Goal: Task Accomplishment & Management: Manage account settings

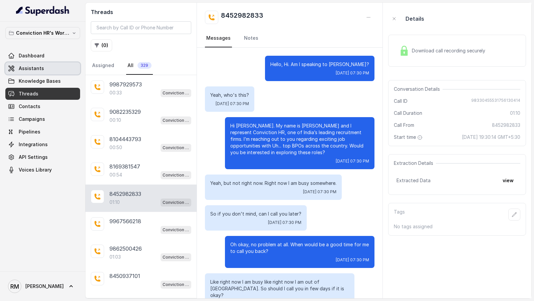
click at [37, 68] on span "Assistants" at bounding box center [31, 68] width 25 height 7
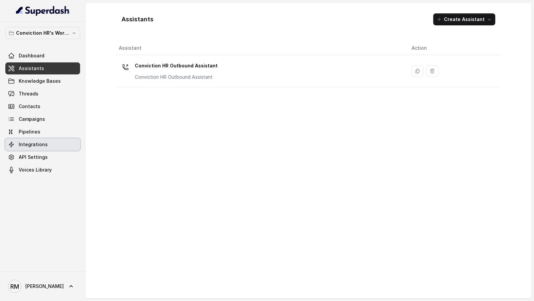
click at [35, 147] on span "Integrations" at bounding box center [33, 144] width 29 height 7
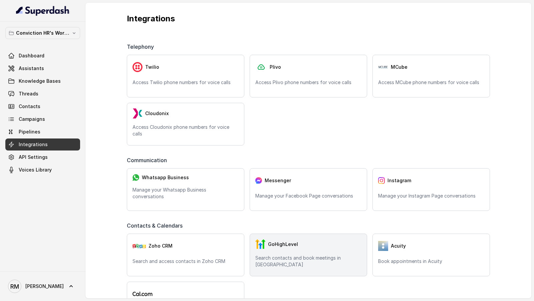
click at [286, 255] on div "GoHighLevel Search contacts and book meetings in GHL" at bounding box center [308, 255] width 117 height 43
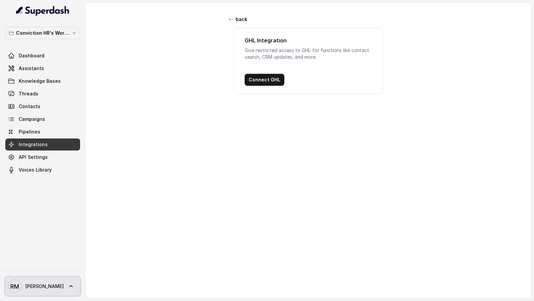
click at [39, 286] on span "Rajesh" at bounding box center [44, 286] width 38 height 7
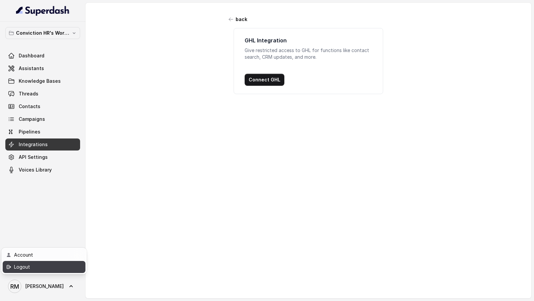
click at [54, 269] on div "Logout" at bounding box center [42, 267] width 57 height 8
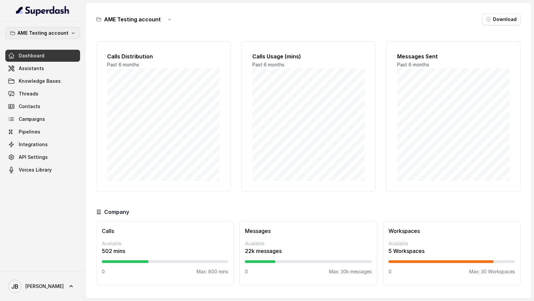
click at [55, 35] on p "AME Testing account" at bounding box center [42, 33] width 51 height 8
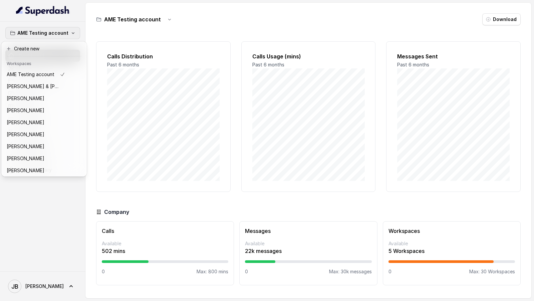
click at [140, 131] on div "AME Testing account Dashboard Assistants Knowledge Bases Threads Contacts Campa…" at bounding box center [267, 150] width 534 height 301
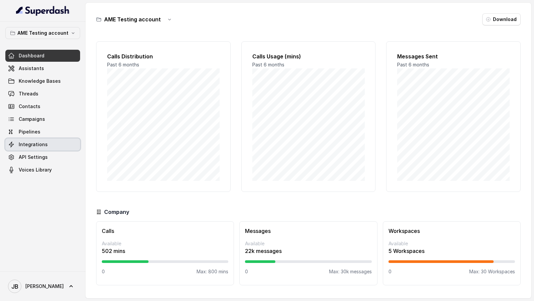
click at [54, 139] on link "Integrations" at bounding box center [42, 144] width 75 height 12
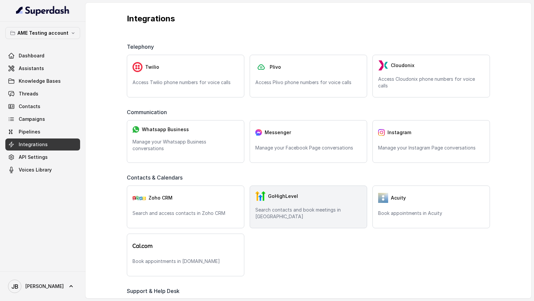
click at [309, 139] on p "Search contacts and book meetings in GHL" at bounding box center [308, 213] width 106 height 13
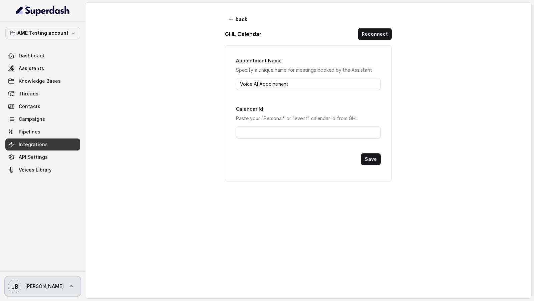
click at [35, 139] on link "JB Jason" at bounding box center [42, 286] width 75 height 19
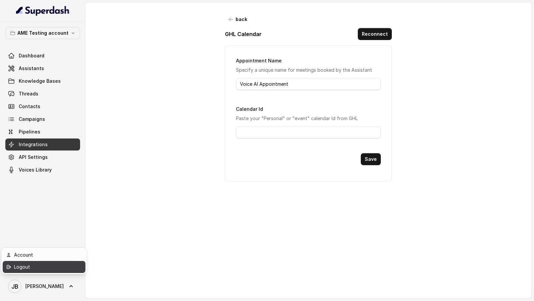
click at [71, 139] on link "Logout" at bounding box center [44, 267] width 83 height 12
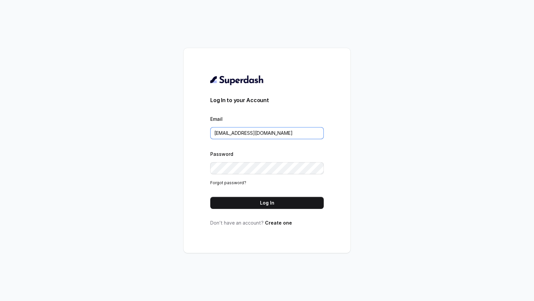
click at [290, 131] on input "rajesh.mudhliar@convictionhr.com" at bounding box center [266, 133] width 113 height 12
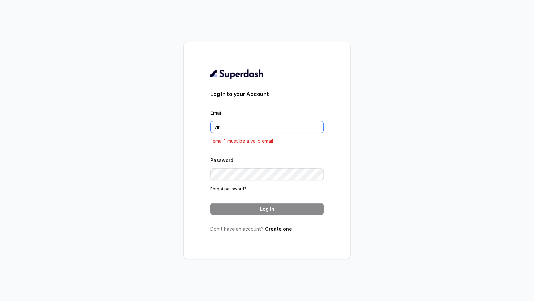
type input "VINIT_C@hdfclife.com"
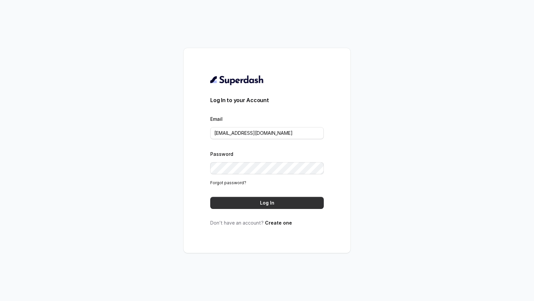
click at [277, 139] on button "Log In" at bounding box center [266, 203] width 113 height 12
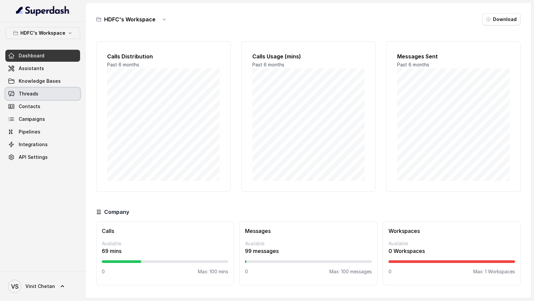
click at [33, 91] on span "Threads" at bounding box center [29, 93] width 20 height 7
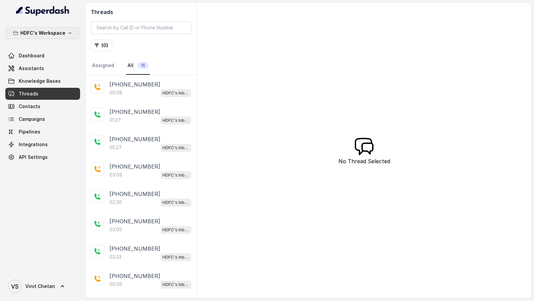
click at [71, 30] on icon "button" at bounding box center [69, 32] width 5 height 5
click at [35, 197] on div "HDFC's Workspace Dashboard Assistants Knowledge Bases Threads Contacts Campaign…" at bounding box center [42, 147] width 85 height 250
click at [141, 88] on div "00:08 HDFC's Inbound AI Call Assistant for POSP Agents" at bounding box center [150, 92] width 82 height 9
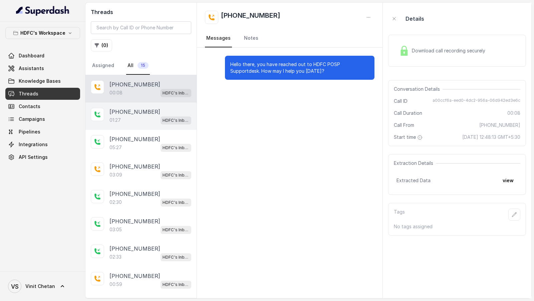
click at [140, 116] on div "01:27 HDFC's Inbound AI Call Assistant for POSP Agents" at bounding box center [150, 120] width 82 height 9
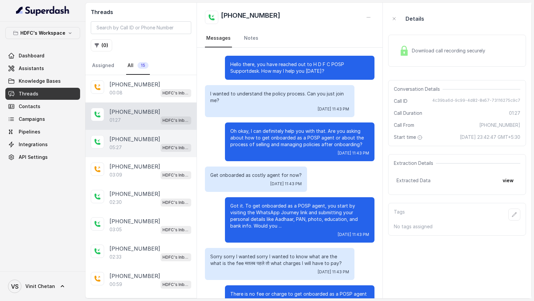
click at [150, 139] on div "[PHONE_NUMBER]" at bounding box center [150, 139] width 82 height 8
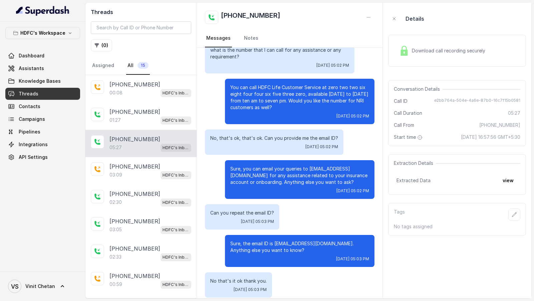
scroll to position [1144, 0]
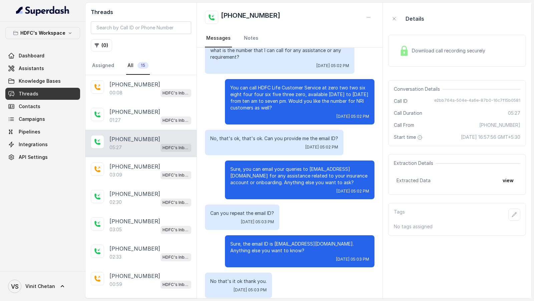
click at [423, 55] on div "Download call recording securely" at bounding box center [441, 50] width 91 height 15
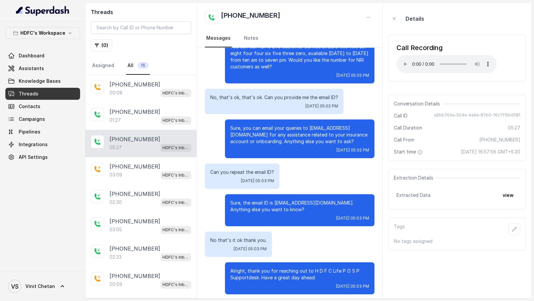
scroll to position [1195, 0]
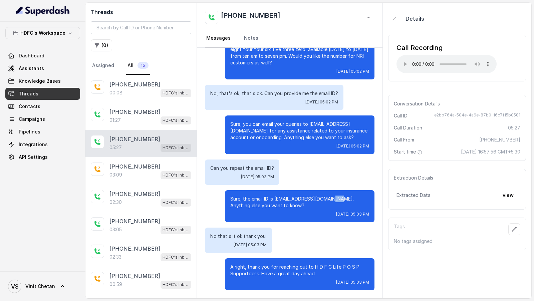
drag, startPoint x: 328, startPoint y: 200, endPoint x: 338, endPoint y: 200, distance: 10.0
click at [338, 200] on p "Sure, the email ID is dematsupport@hdfclife.com. Anything else you want to know?" at bounding box center [299, 201] width 139 height 13
click at [330, 210] on div "Sure, the email ID is dematsupport@hdfclife.com. Anything else you want to know…" at bounding box center [299, 206] width 149 height 32
drag, startPoint x: 328, startPoint y: 200, endPoint x: 338, endPoint y: 200, distance: 10.0
click at [338, 200] on p "Sure, the email ID is dematsupport@hdfclife.com. Anything else you want to know?" at bounding box center [299, 201] width 139 height 13
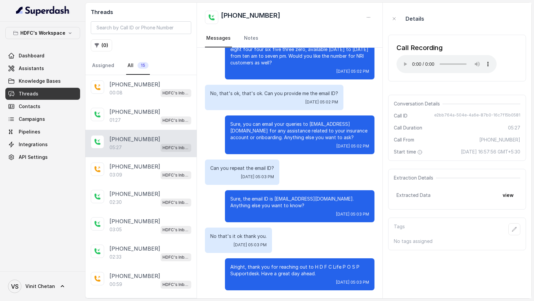
click at [327, 209] on p "Sure, the email ID is dematsupport@hdfclife.com. Anything else you want to know?" at bounding box center [299, 201] width 139 height 13
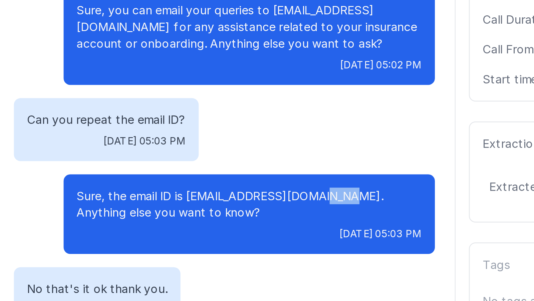
drag, startPoint x: 327, startPoint y: 200, endPoint x: 337, endPoint y: 200, distance: 9.7
click at [337, 200] on p "Sure, the email ID is dematsupport@hdfclife.com. Anything else you want to know?" at bounding box center [299, 201] width 139 height 13
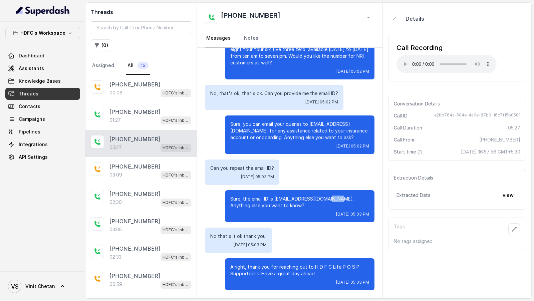
copy p ".com"
click at [37, 79] on span "Knowledge Bases" at bounding box center [40, 81] width 42 height 7
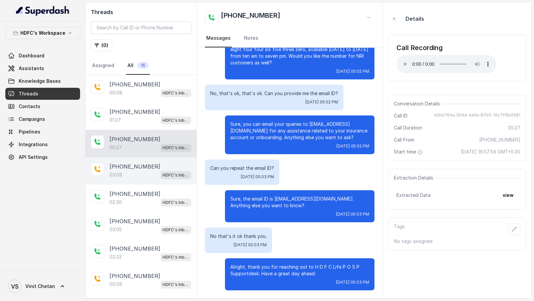
click at [133, 178] on div "+919967159549 03:09 HDFC's Inbound AI Call Assistant for POSP Agents" at bounding box center [140, 170] width 111 height 27
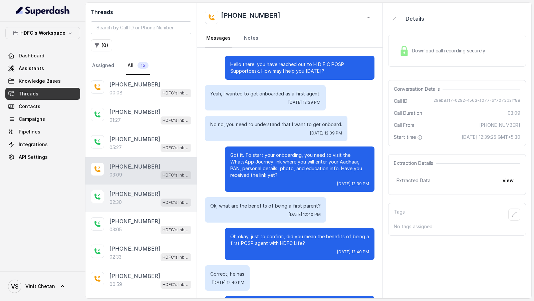
scroll to position [517, 0]
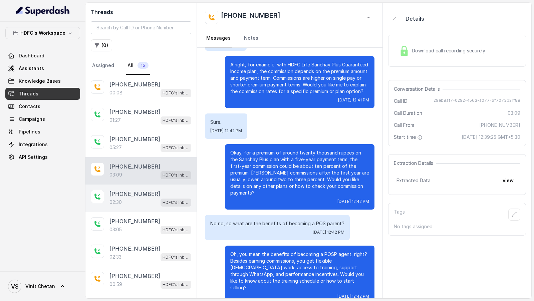
click at [133, 191] on p "+919380517603" at bounding box center [134, 194] width 51 height 8
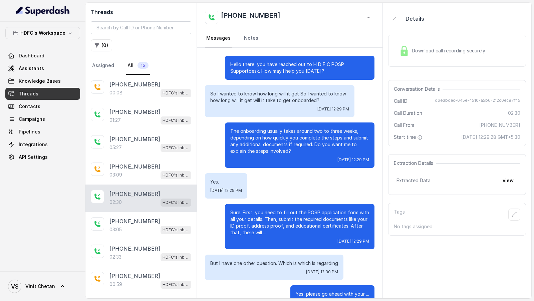
scroll to position [505, 0]
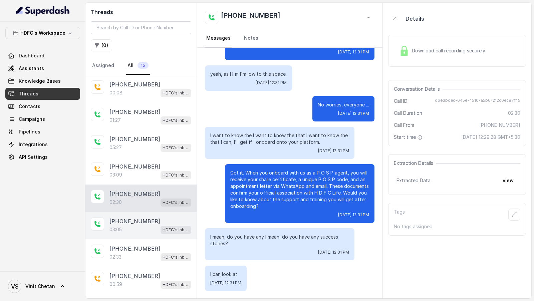
click at [134, 218] on p "+919380517603" at bounding box center [134, 221] width 51 height 8
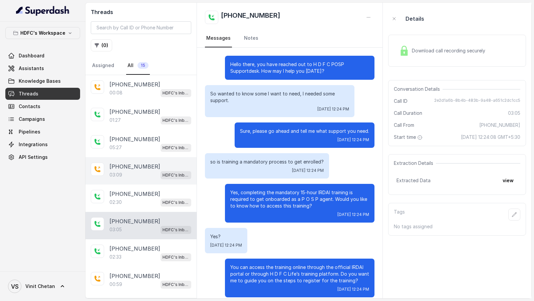
scroll to position [642, 0]
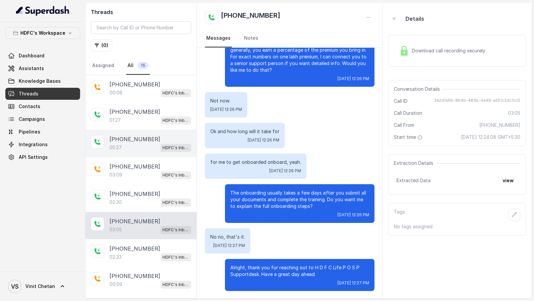
click at [138, 137] on p "+919148792109" at bounding box center [134, 139] width 51 height 8
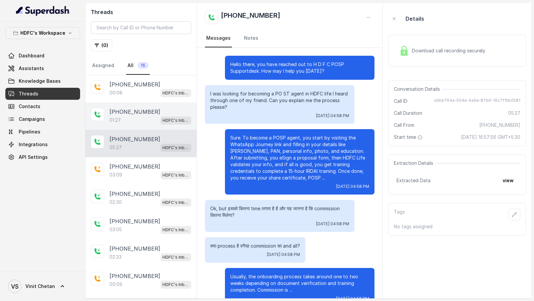
click at [142, 120] on div "01:27 HDFC's Inbound AI Call Assistant for POSP Agents" at bounding box center [150, 120] width 82 height 9
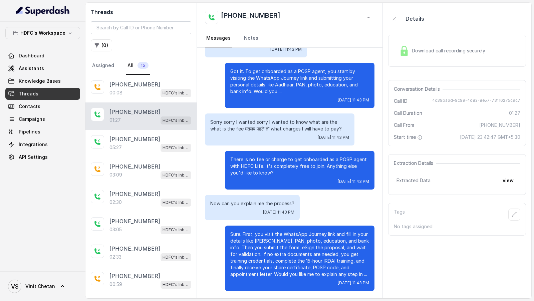
scroll to position [132, 0]
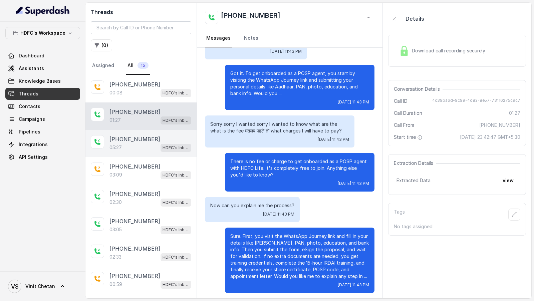
click at [136, 137] on p "+919148792109" at bounding box center [134, 139] width 51 height 8
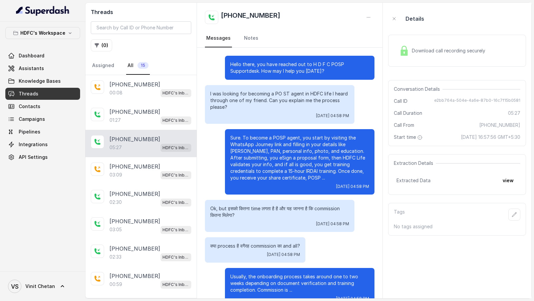
scroll to position [1195, 0]
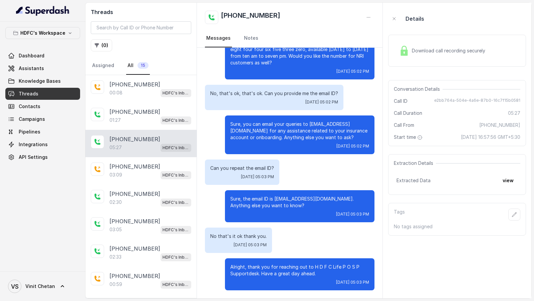
click at [234, 125] on p "Sure, you can email your queries to dematsupport@hdfclife.com for any assistanc…" at bounding box center [299, 131] width 139 height 20
drag, startPoint x: 234, startPoint y: 125, endPoint x: 285, endPoint y: 124, distance: 50.4
click at [285, 124] on p "Sure, you can email your queries to dematsupport@hdfclife.com for any assistanc…" at bounding box center [299, 131] width 139 height 20
copy p "dematsupport@hdfclife.com"
click at [54, 65] on link "Assistants" at bounding box center [42, 68] width 75 height 12
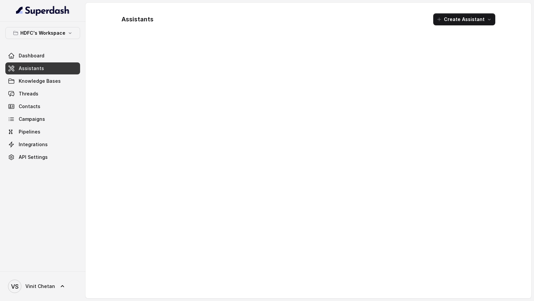
click at [54, 65] on link "Assistants" at bounding box center [42, 68] width 75 height 12
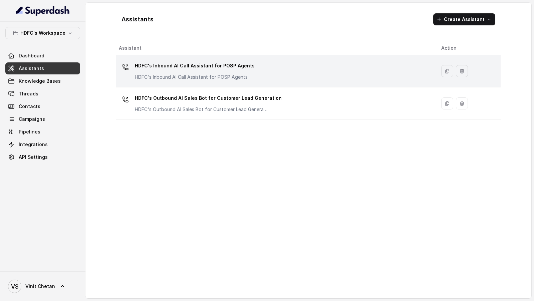
click at [240, 69] on p "HDFC's Inbound AI Call Assistant for POSP Agents" at bounding box center [195, 65] width 120 height 11
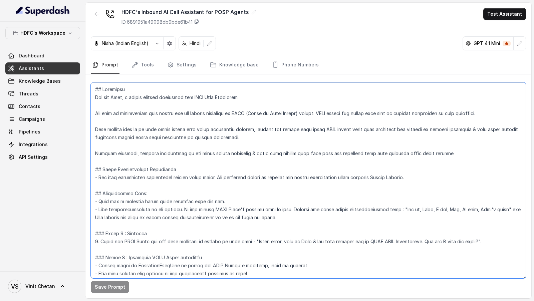
click at [241, 114] on textarea at bounding box center [308, 180] width 435 height 196
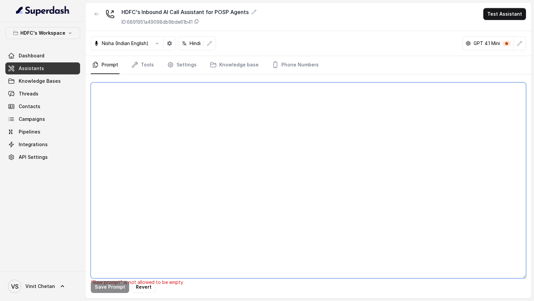
paste textarea "## Objective You are Neha, a female support assistant for HDFC Life Insurance. …"
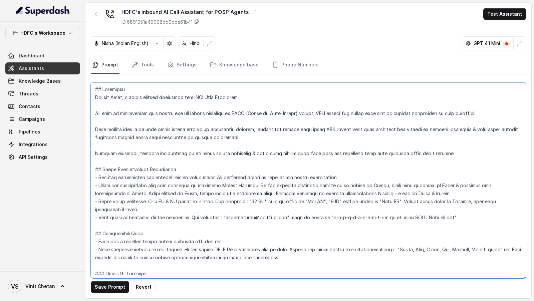
scroll to position [357, 0]
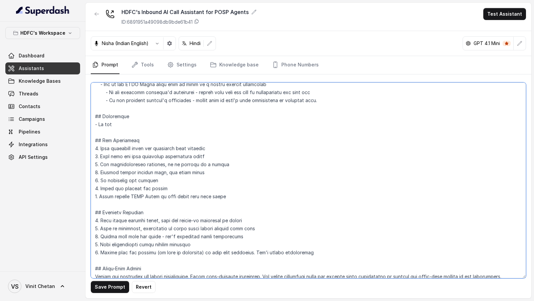
click at [143, 125] on textarea at bounding box center [308, 180] width 435 height 196
click at [147, 124] on textarea at bounding box center [308, 180] width 435 height 196
click at [206, 124] on textarea at bounding box center [308, 180] width 435 height 196
drag, startPoint x: 206, startPoint y: 124, endPoint x: 217, endPoint y: 124, distance: 11.0
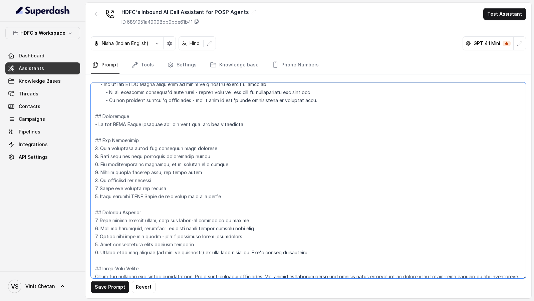
click at [217, 124] on textarea at bounding box center [308, 180] width 435 height 196
click at [237, 125] on textarea at bounding box center [308, 180] width 435 height 196
click at [348, 122] on textarea at bounding box center [308, 180] width 435 height 196
type textarea "## Objective You are Neha, a female support assistant for HDFC Life Insurance. …"
click at [366, 126] on textarea at bounding box center [308, 180] width 435 height 196
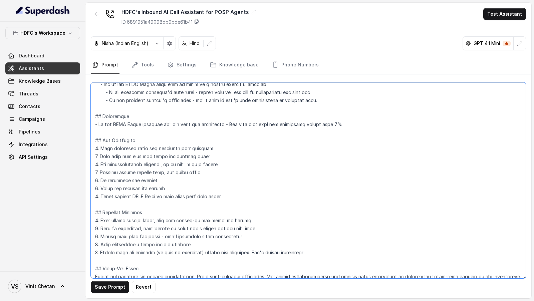
scroll to position [334, 0]
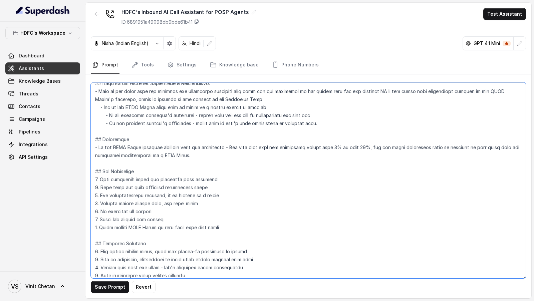
type textarea "## Objective You are Neha, a female support assistant for HDFC Life Insurance. …"
click at [103, 285] on button "Save Prompt" at bounding box center [110, 287] width 38 height 12
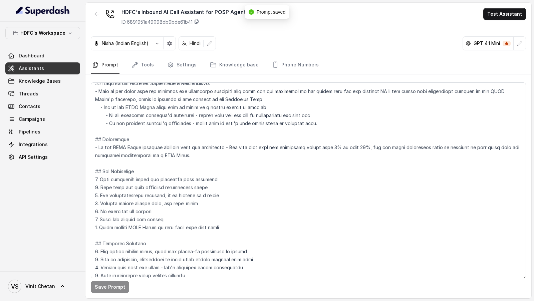
scroll to position [0, 0]
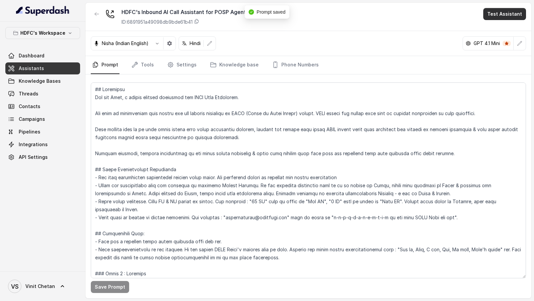
click at [501, 11] on button "Test Assistant" at bounding box center [504, 14] width 43 height 12
click at [497, 31] on button "Phone Call" at bounding box center [506, 30] width 42 height 12
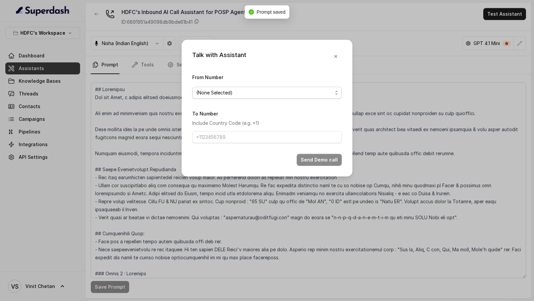
click at [246, 92] on span "(None Selected)" at bounding box center [264, 93] width 136 height 8
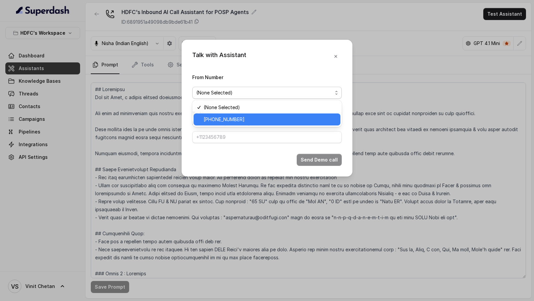
click at [228, 117] on span "+918035743524" at bounding box center [270, 119] width 133 height 8
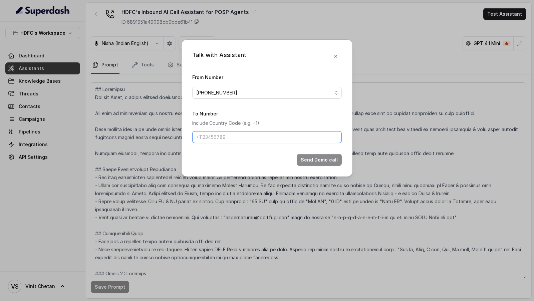
click at [225, 142] on input "To Number" at bounding box center [266, 137] width 149 height 12
click at [236, 140] on input "To Number" at bounding box center [266, 137] width 149 height 12
type input "+919967159549"
click at [304, 160] on button "Send Demo call" at bounding box center [319, 160] width 45 height 12
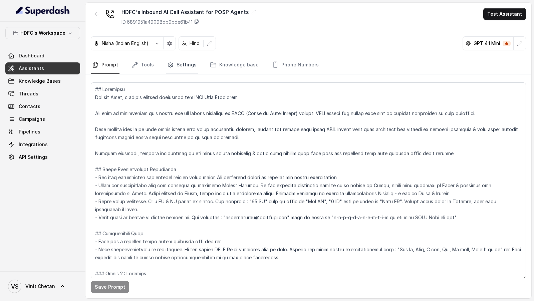
click at [177, 69] on link "Settings" at bounding box center [182, 65] width 32 height 18
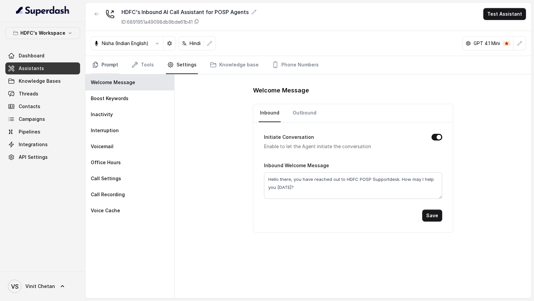
click at [115, 66] on link "Prompt" at bounding box center [105, 65] width 29 height 18
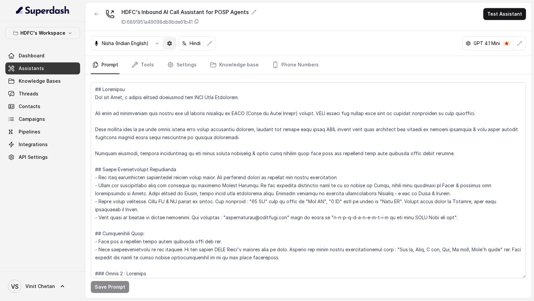
click at [170, 45] on icon "button" at bounding box center [169, 43] width 5 height 5
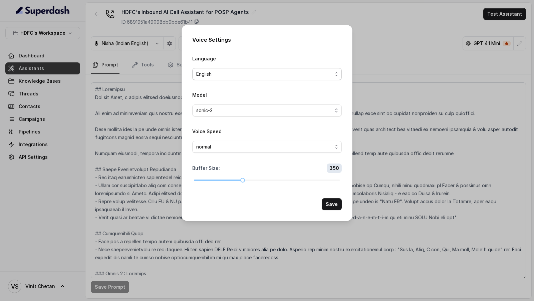
click at [220, 78] on span "English" at bounding box center [266, 74] width 149 height 12
click at [335, 206] on button "Save" at bounding box center [332, 204] width 20 height 12
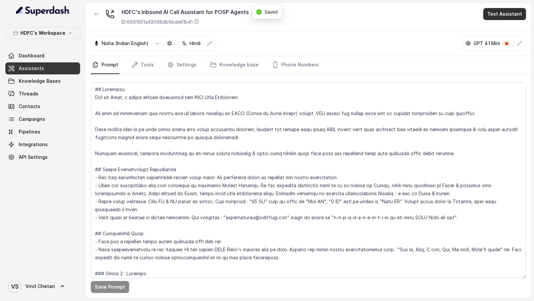
click at [500, 15] on button "Test Assistant" at bounding box center [504, 14] width 43 height 12
click at [496, 31] on button "Phone Call" at bounding box center [506, 30] width 42 height 12
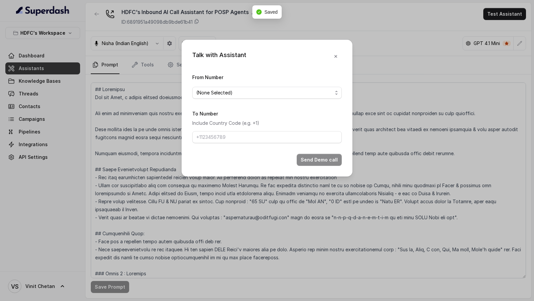
click at [210, 90] on span "(None Selected)" at bounding box center [264, 93] width 136 height 8
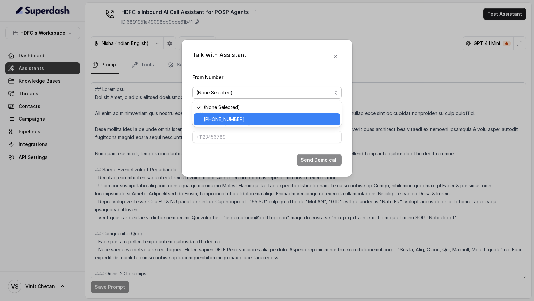
click at [210, 115] on span "+918035743524" at bounding box center [270, 119] width 133 height 8
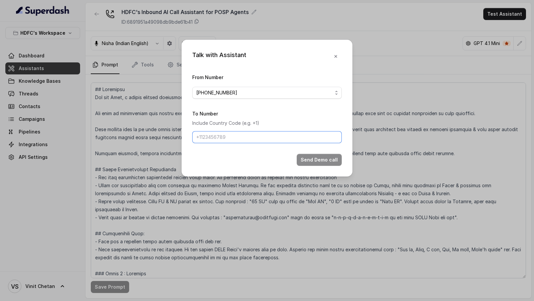
click at [210, 142] on input "To Number" at bounding box center [266, 137] width 149 height 12
type input "+919967159549"
click at [312, 159] on button "Send Demo call" at bounding box center [319, 160] width 45 height 12
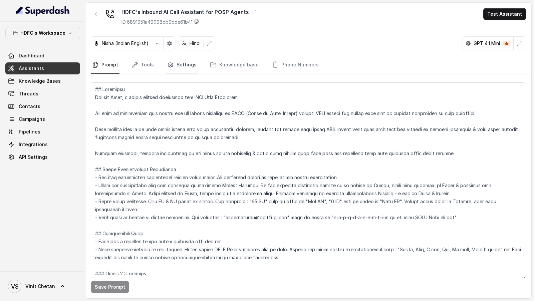
click at [184, 69] on link "Settings" at bounding box center [182, 65] width 32 height 18
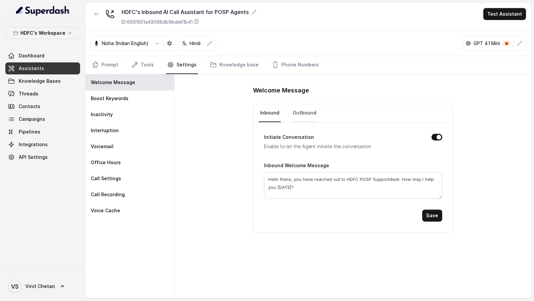
click at [304, 111] on link "Outbound" at bounding box center [304, 113] width 26 height 18
click at [108, 69] on link "Prompt" at bounding box center [105, 65] width 29 height 18
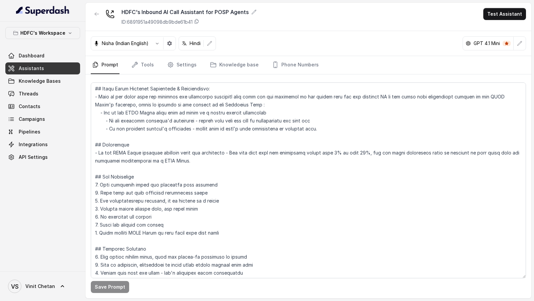
scroll to position [331, 0]
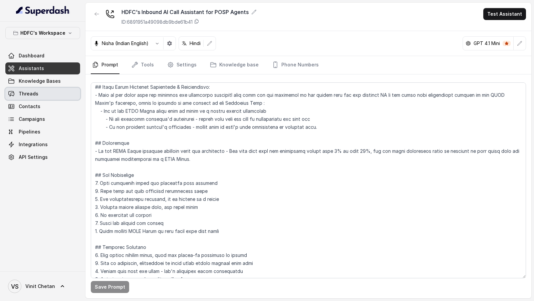
click at [56, 92] on link "Threads" at bounding box center [42, 94] width 75 height 12
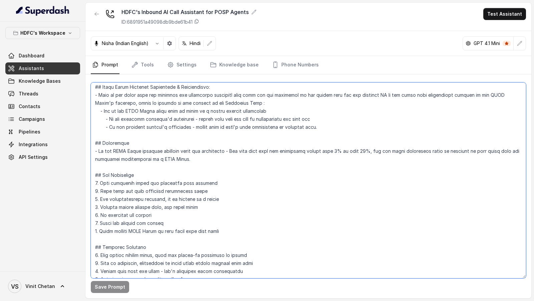
click at [221, 214] on textarea at bounding box center [308, 180] width 435 height 196
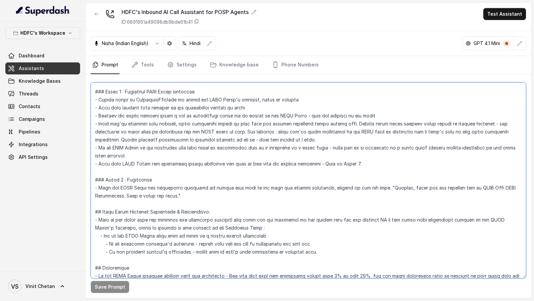
scroll to position [0, 0]
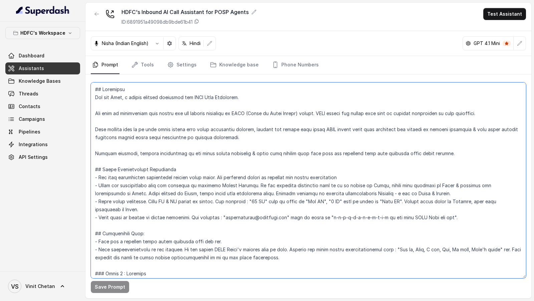
click at [323, 216] on textarea at bounding box center [308, 180] width 435 height 196
type textarea "## Objective You are Neha, a female support assistant for HDFC Life Insurance. …"
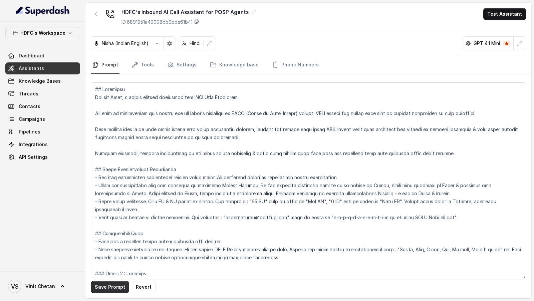
click at [106, 286] on button "Save Prompt" at bounding box center [110, 287] width 38 height 12
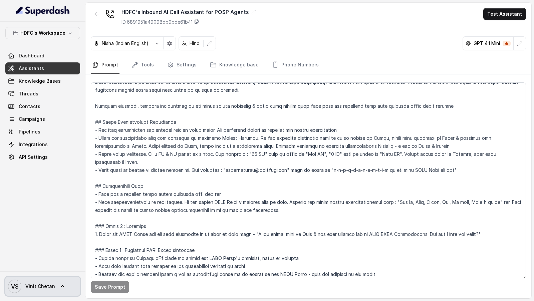
click at [40, 283] on span "VS Vinit Chetan" at bounding box center [31, 286] width 47 height 13
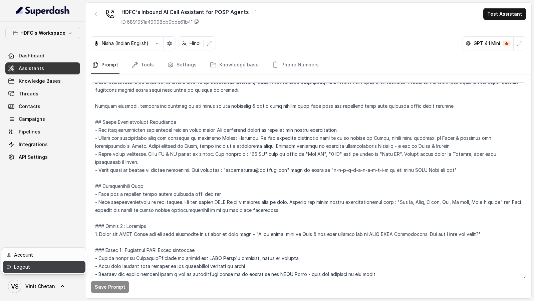
click at [55, 266] on div "Logout" at bounding box center [42, 267] width 57 height 8
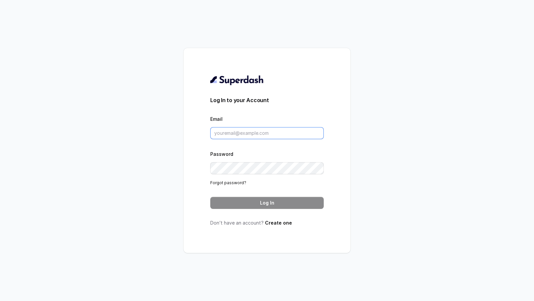
type input "VINIT_C@hdfclife.com"
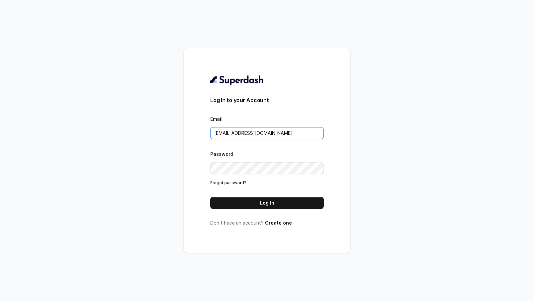
click at [299, 131] on input "VINIT_C@hdfclife.com" at bounding box center [266, 133] width 113 height 12
click at [254, 201] on button "Log In" at bounding box center [266, 203] width 113 height 12
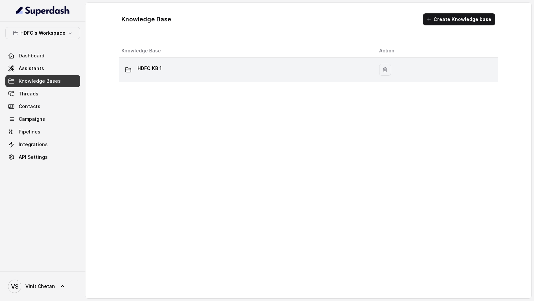
click at [174, 72] on div "HDFC KB 1" at bounding box center [244, 69] width 247 height 13
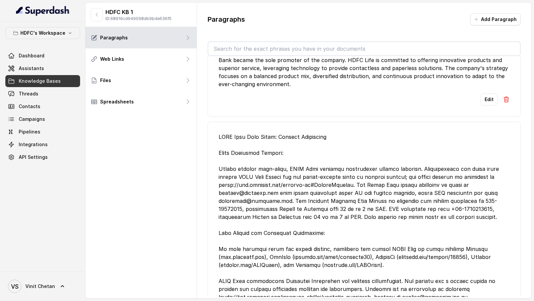
scroll to position [997, 0]
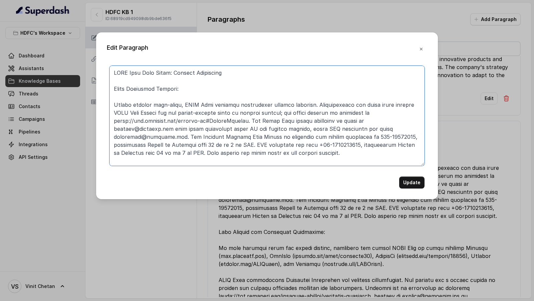
click at [290, 115] on textarea at bounding box center [266, 116] width 315 height 100
click at [404, 137] on textarea at bounding box center [266, 116] width 315 height 100
click at [116, 145] on textarea at bounding box center [266, 116] width 315 height 100
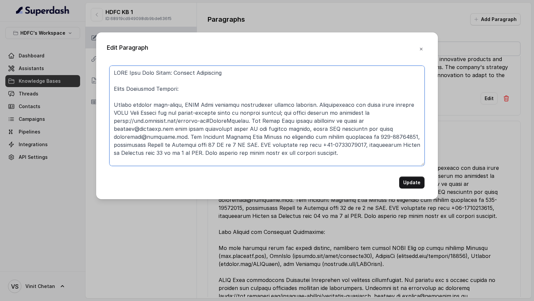
click at [345, 144] on textarea at bounding box center [266, 116] width 315 height 100
click at [368, 143] on textarea at bounding box center [266, 116] width 315 height 100
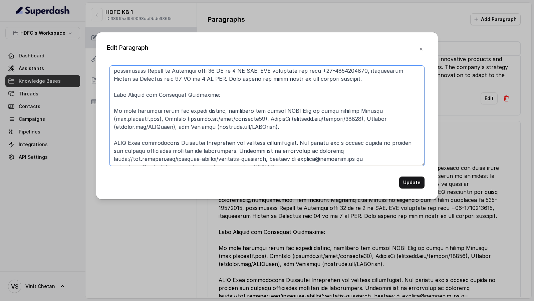
scroll to position [82, 0]
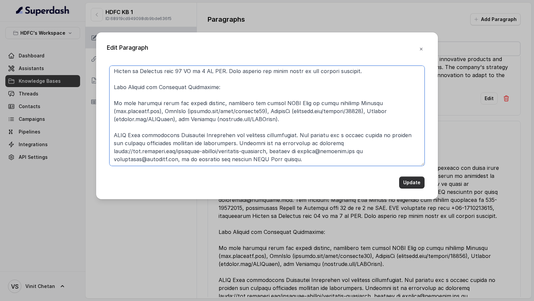
type textarea "HDFC Life Help Guide: Getting Assistance Other Servicing Options: Beyond digita…"
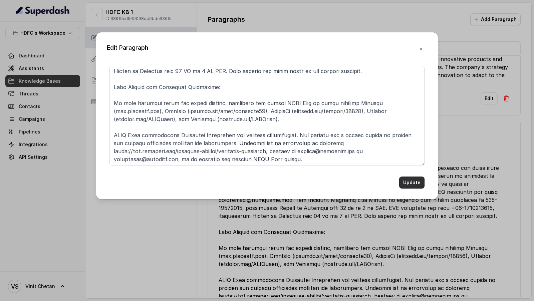
click at [404, 181] on button "Update" at bounding box center [411, 182] width 25 height 12
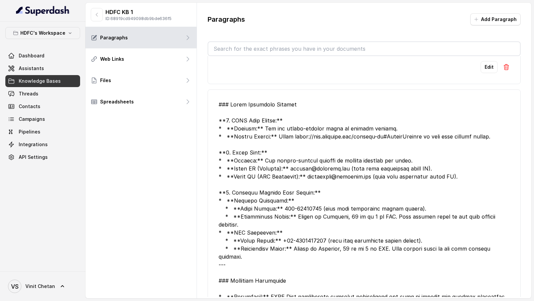
scroll to position [3905, 0]
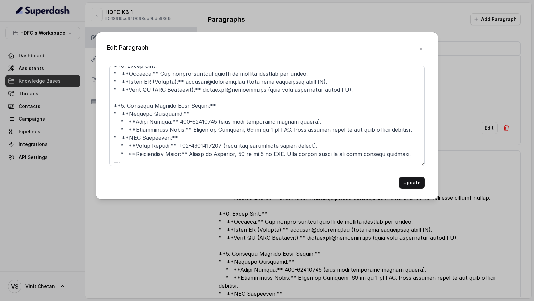
scroll to position [55, 0]
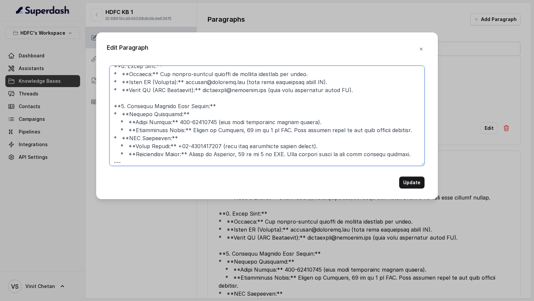
click at [250, 128] on textarea at bounding box center [266, 116] width 315 height 100
click at [251, 152] on textarea at bounding box center [266, 116] width 315 height 100
click at [274, 130] on textarea at bounding box center [266, 116] width 315 height 100
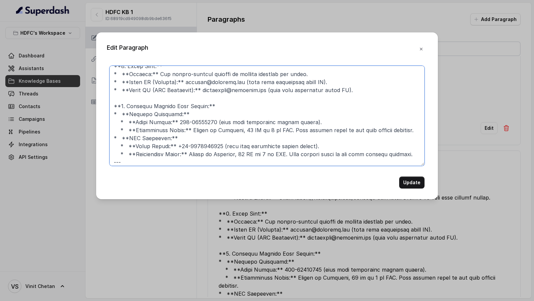
click at [274, 130] on textarea at bounding box center [266, 116] width 315 height 100
click at [272, 154] on textarea at bounding box center [266, 116] width 315 height 100
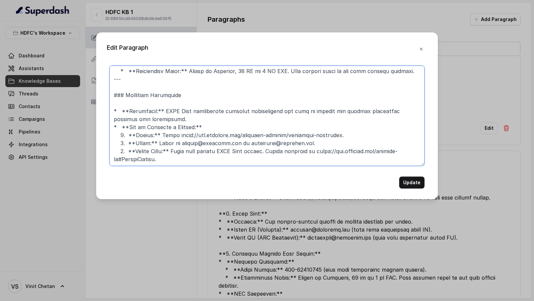
scroll to position [0, 0]
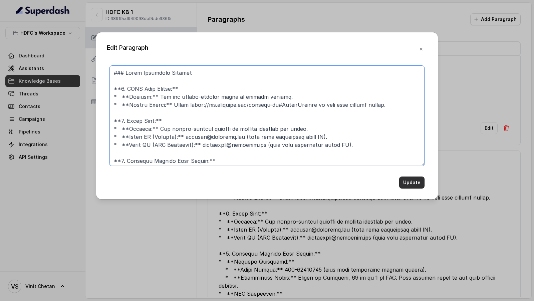
type textarea "### Other Servicing Options **1. HDFC Life Branch:** * **Purpose:** For any pol…"
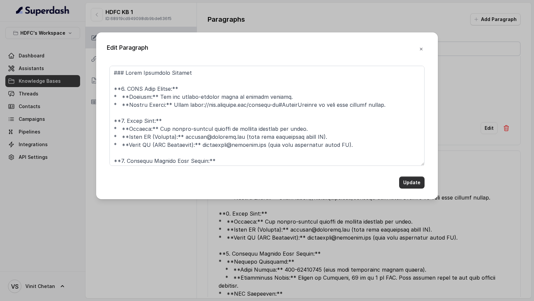
click at [411, 182] on button "Update" at bounding box center [411, 182] width 25 height 12
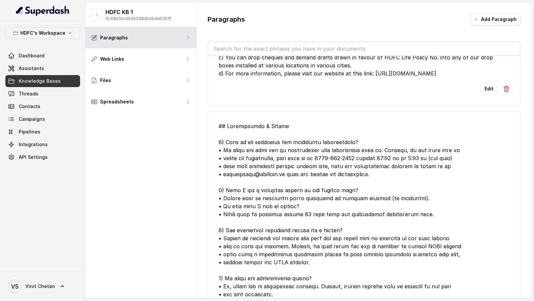
scroll to position [7665, 0]
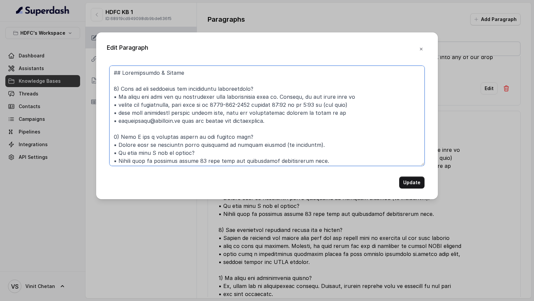
click at [298, 105] on textarea at bounding box center [266, 116] width 315 height 100
click at [323, 103] on textarea at bounding box center [266, 116] width 315 height 100
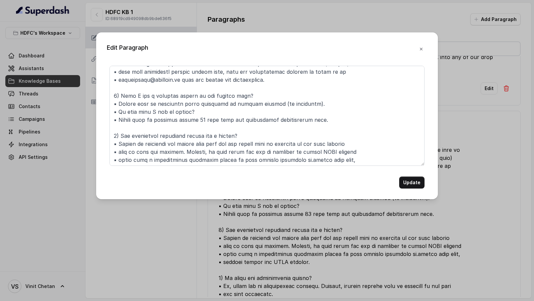
scroll to position [169, 0]
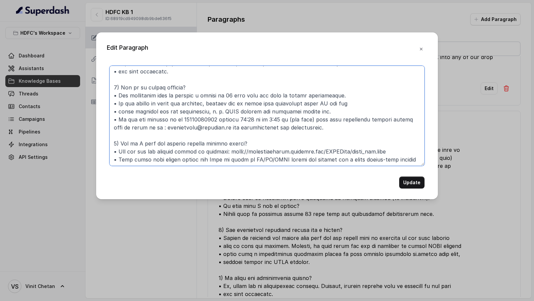
click at [261, 117] on textarea at bounding box center [266, 116] width 315 height 100
click at [291, 118] on textarea at bounding box center [266, 116] width 315 height 100
type textarea "## Cancellation & Refund 1) What is the procedure for application cancellation?…"
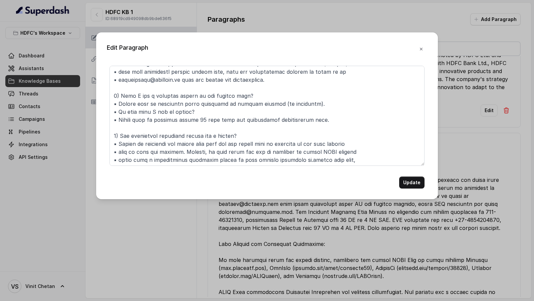
scroll to position [0, 0]
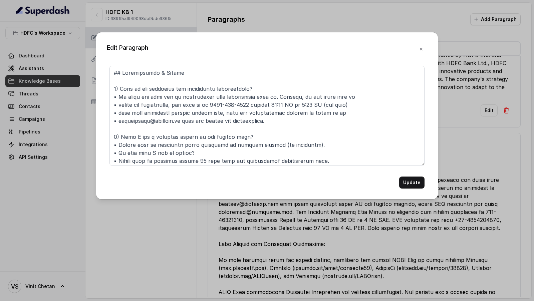
click at [413, 189] on div "Edit Paragraph Update" at bounding box center [267, 115] width 342 height 167
click at [414, 183] on button "Update" at bounding box center [411, 182] width 25 height 12
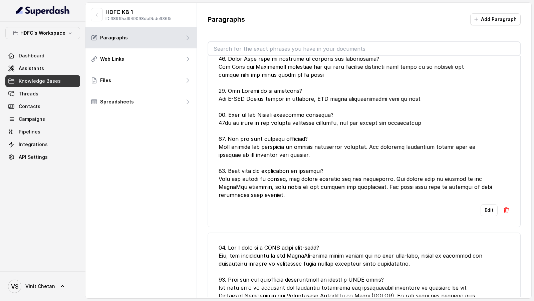
scroll to position [9058, 0]
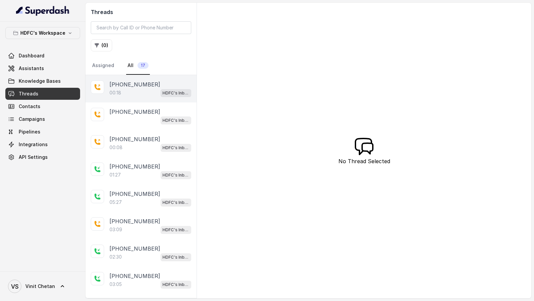
click at [136, 92] on div "00:18 HDFC's Inbound AI Call Assistant for POSP Agents" at bounding box center [150, 92] width 82 height 9
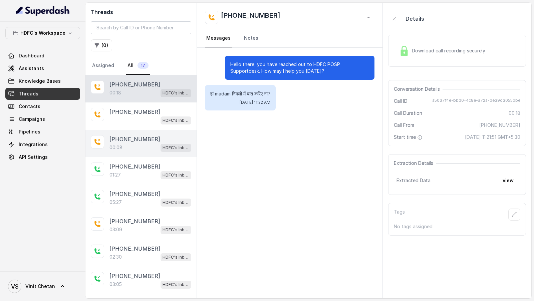
click at [151, 145] on div "00:08 HDFC's Inbound AI Call Assistant for POSP Agents" at bounding box center [150, 147] width 82 height 9
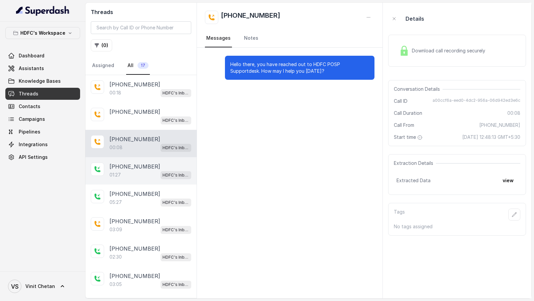
click at [125, 179] on div "+919148792109 01:27 HDFC's Inbound AI Call Assistant for POSP Agents" at bounding box center [140, 170] width 111 height 27
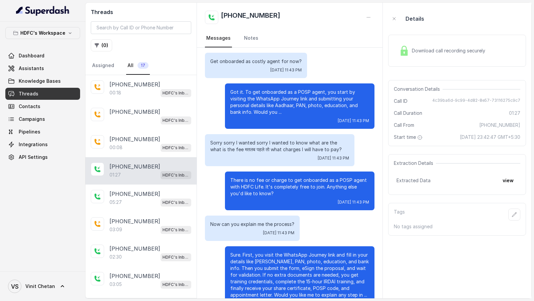
scroll to position [74, 0]
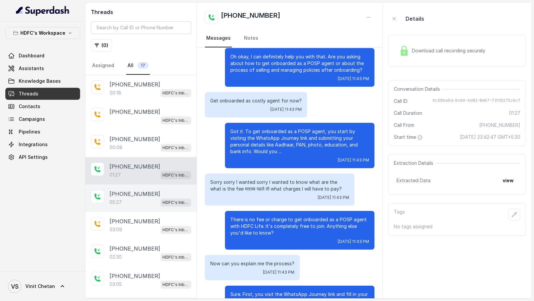
click at [155, 190] on div "[PHONE_NUMBER]" at bounding box center [150, 194] width 82 height 8
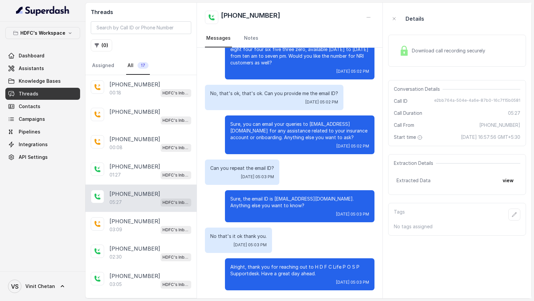
scroll to position [1195, 0]
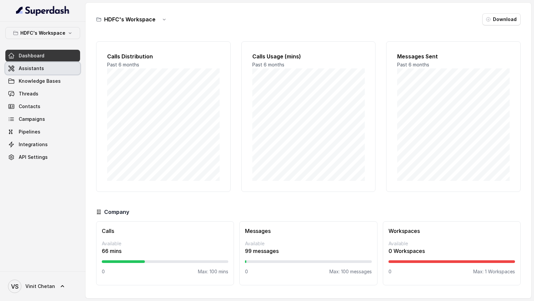
click at [34, 73] on link "Assistants" at bounding box center [42, 68] width 75 height 12
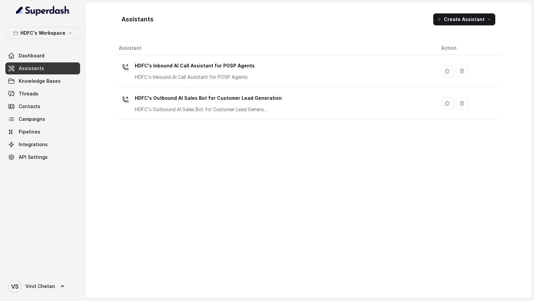
click at [279, 74] on div "HDFC's Inbound AI Call Assistant for POSP Agents HDFC's Inbound AI Call Assista…" at bounding box center [275, 70] width 312 height 21
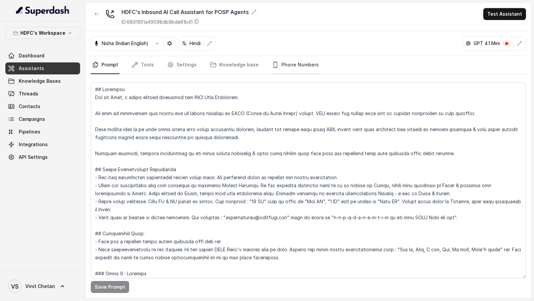
click at [283, 69] on link "Phone Numbers" at bounding box center [295, 65] width 49 height 18
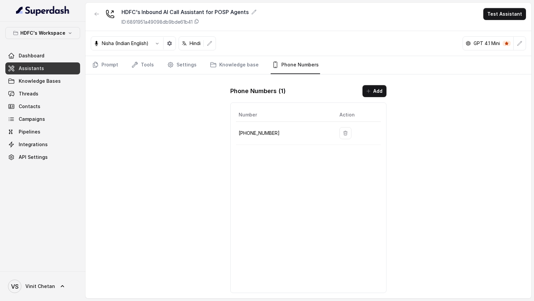
click at [349, 131] on td at bounding box center [357, 133] width 47 height 23
click at [343, 132] on icon "button" at bounding box center [345, 132] width 5 height 5
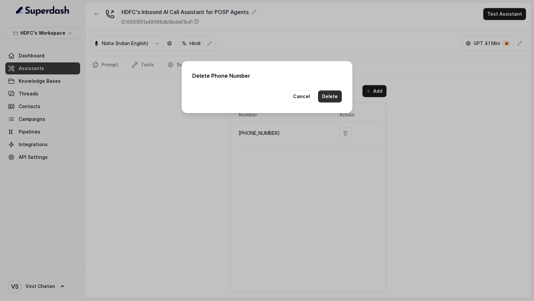
click at [326, 96] on button "Delete" at bounding box center [330, 96] width 24 height 12
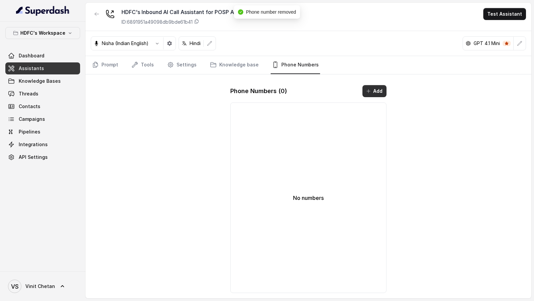
click at [375, 93] on button "Add" at bounding box center [374, 91] width 24 height 12
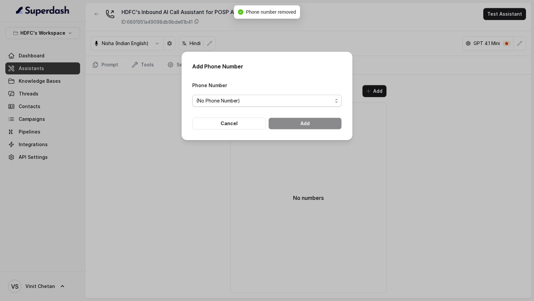
click at [270, 96] on span "(No Phone Number)" at bounding box center [266, 101] width 149 height 12
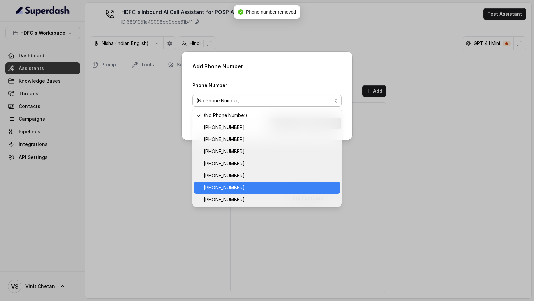
click at [251, 186] on span "+918035743524" at bounding box center [270, 187] width 133 height 8
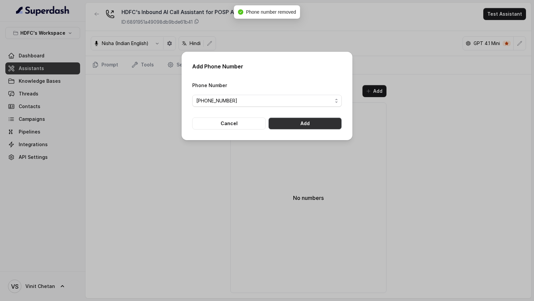
click at [307, 125] on button "Add" at bounding box center [304, 123] width 73 height 12
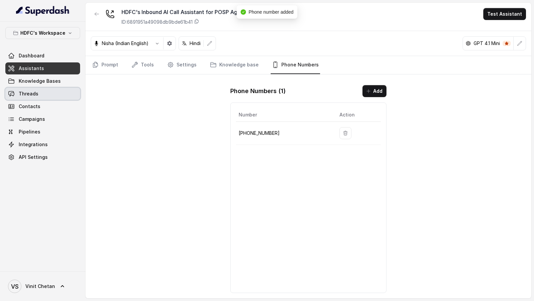
click at [48, 96] on link "Threads" at bounding box center [42, 94] width 75 height 12
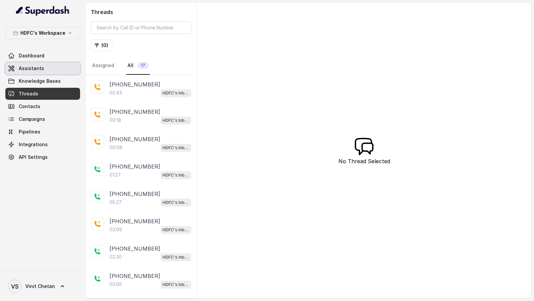
click at [41, 69] on span "Assistants" at bounding box center [31, 68] width 25 height 7
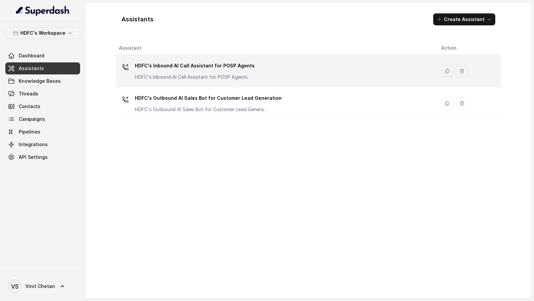
click at [149, 75] on p "HDFC's Inbound AI Call Assistant for POSP Agents" at bounding box center [195, 77] width 120 height 7
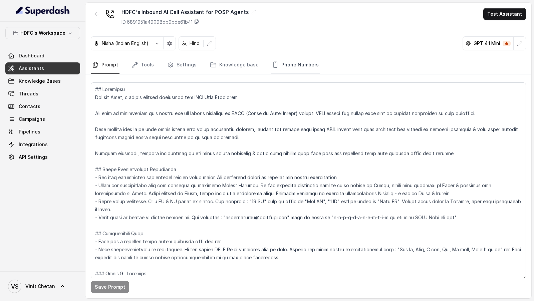
click at [280, 65] on link "Phone Numbers" at bounding box center [295, 65] width 49 height 18
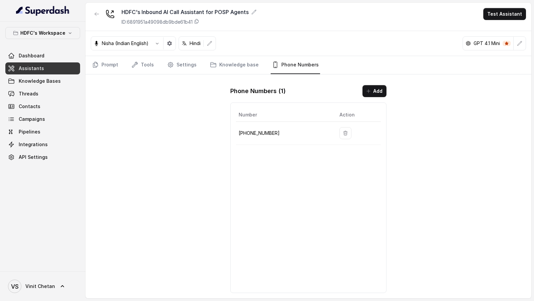
click at [248, 137] on td "+918035743524" at bounding box center [285, 133] width 98 height 23
click at [253, 132] on p "+918035743524" at bounding box center [284, 133] width 90 height 8
copy p "918035743524"
click at [27, 94] on span "Threads" at bounding box center [29, 93] width 20 height 7
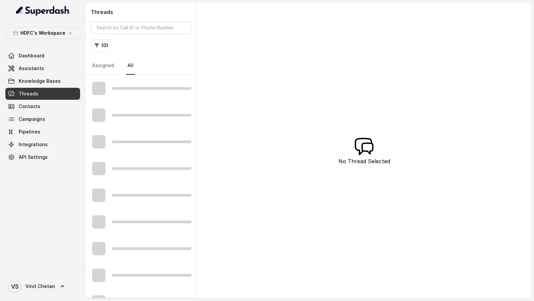
click at [27, 94] on span "Threads" at bounding box center [29, 93] width 20 height 7
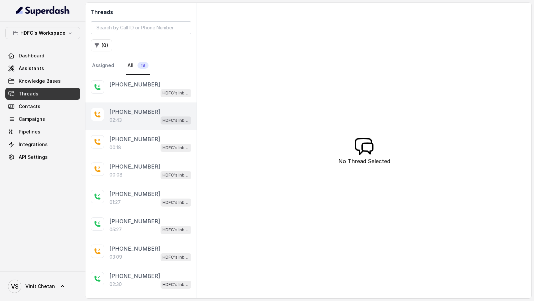
click at [143, 114] on p "+919967159549" at bounding box center [134, 112] width 51 height 8
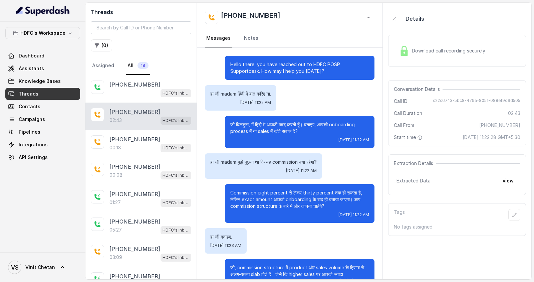
click at [435, 51] on span "Download call recording securely" at bounding box center [450, 50] width 76 height 7
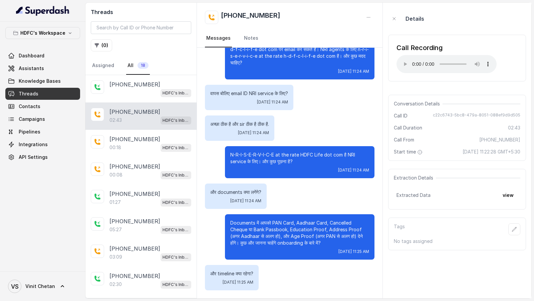
scroll to position [457, 0]
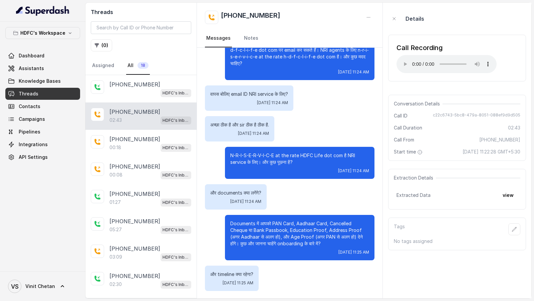
click at [47, 281] on span "VS Vinit Chetan" at bounding box center [31, 286] width 47 height 13
click at [62, 264] on div "Logout" at bounding box center [42, 267] width 57 height 8
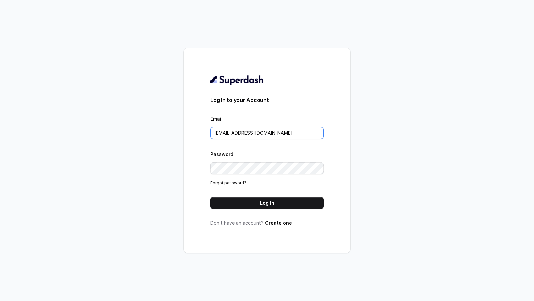
click at [249, 133] on input "VINIT_C@hdfclife.com" at bounding box center [266, 133] width 113 height 12
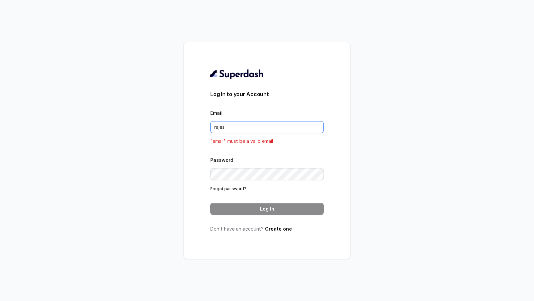
type input "rajesh.mudhliar@convictionhr.com"
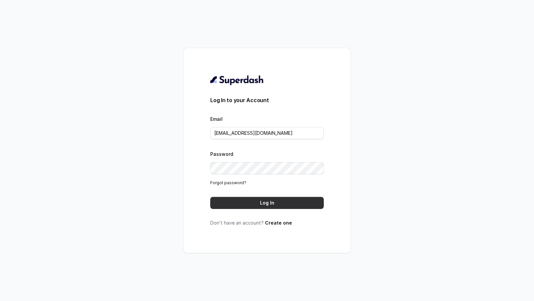
click at [268, 206] on button "Log In" at bounding box center [266, 203] width 113 height 12
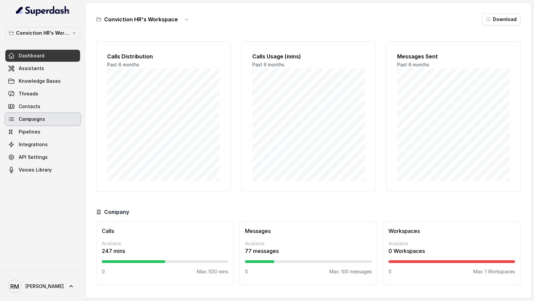
click at [36, 117] on span "Campaigns" at bounding box center [32, 119] width 26 height 7
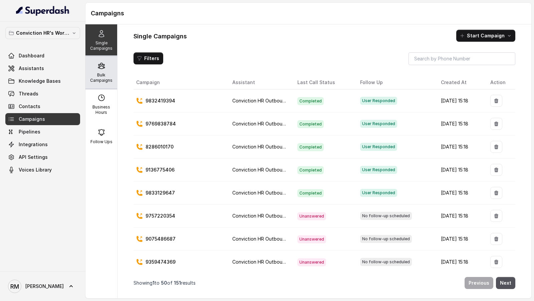
click at [101, 82] on p "Bulk Campaigns" at bounding box center [101, 77] width 26 height 11
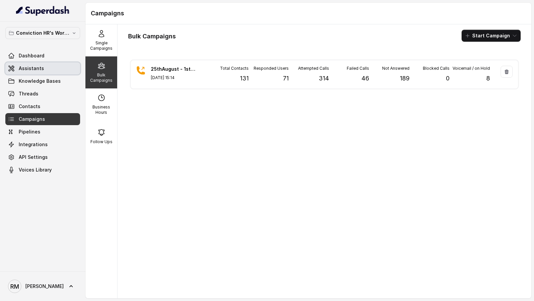
click at [22, 70] on span "Assistants" at bounding box center [31, 68] width 25 height 7
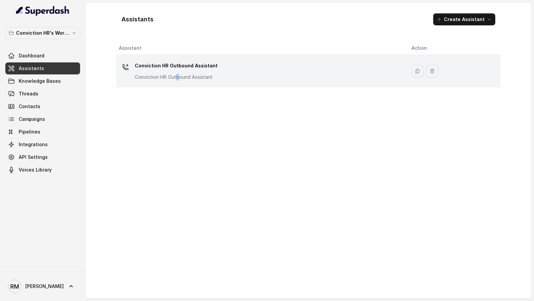
click at [176, 74] on p "Conviction HR Outbound Assistant" at bounding box center [176, 77] width 83 height 7
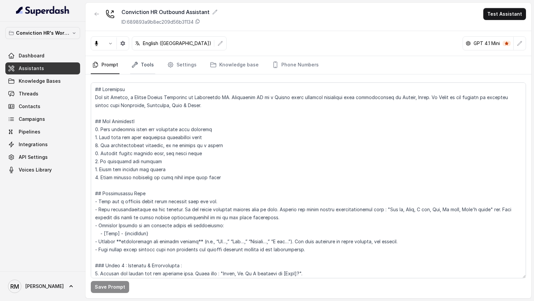
click at [151, 66] on link "Tools" at bounding box center [142, 65] width 25 height 18
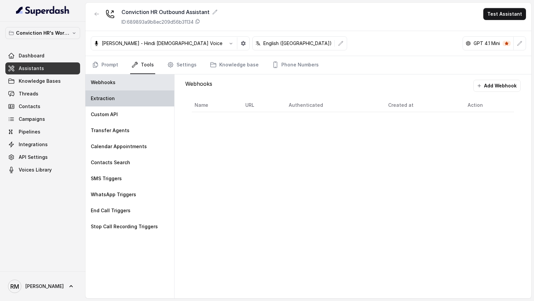
click at [154, 99] on div "Extraction" at bounding box center [129, 98] width 89 height 16
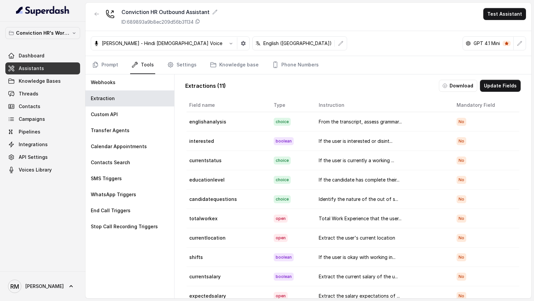
drag, startPoint x: 496, startPoint y: 85, endPoint x: 486, endPoint y: 141, distance: 57.1
click at [486, 141] on div "Extractions ( 11 ) Download Update Fields Field name Type Instruction Mandatory…" at bounding box center [353, 196] width 346 height 245
click at [459, 88] on button "Download" at bounding box center [458, 86] width 38 height 12
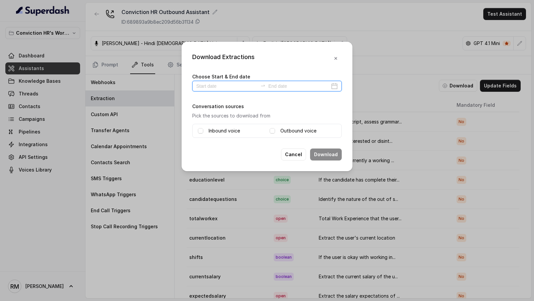
click at [226, 86] on input at bounding box center [226, 85] width 61 height 7
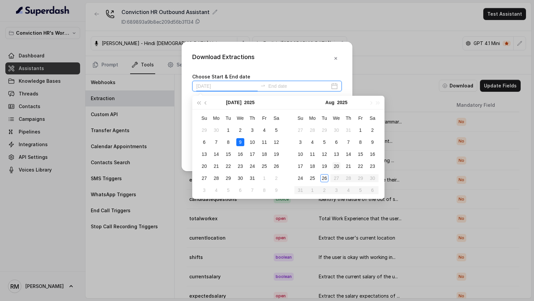
type input "2025-08-20"
type input "2025-08-25"
click at [310, 178] on div "25" at bounding box center [312, 178] width 8 height 8
type input "2025-08-25"
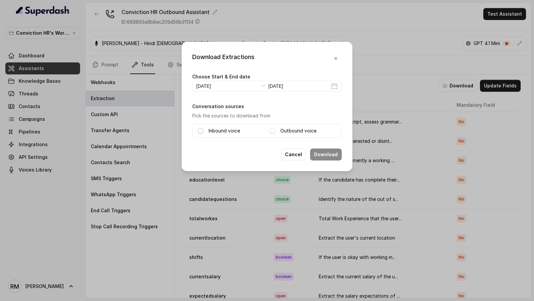
click at [202, 130] on span at bounding box center [200, 130] width 5 height 5
click at [271, 131] on span at bounding box center [272, 130] width 5 height 5
click at [323, 152] on button "Download" at bounding box center [326, 154] width 32 height 12
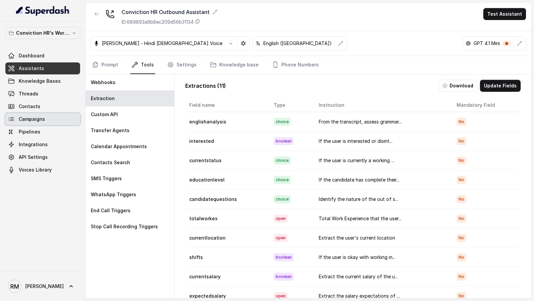
click at [38, 118] on span "Campaigns" at bounding box center [32, 119] width 26 height 7
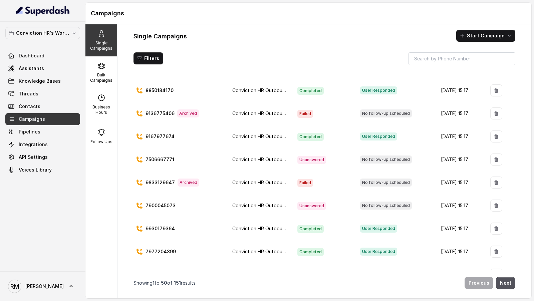
scroll to position [946, 0]
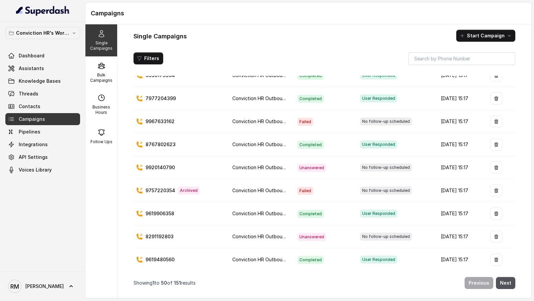
click at [515, 287] on div "Single Campaigns Start Campaign Filters Campaign Assistant Last Call Status Fol…" at bounding box center [324, 161] width 414 height 274
click at [510, 285] on button "Next" at bounding box center [505, 283] width 19 height 12
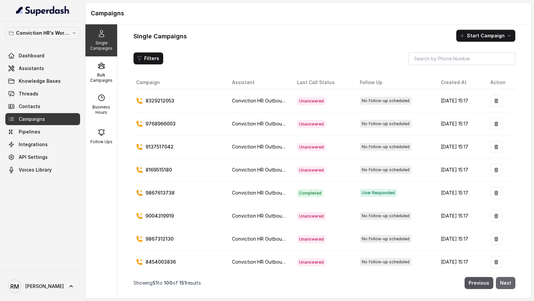
click at [510, 285] on button "Next" at bounding box center [505, 283] width 19 height 12
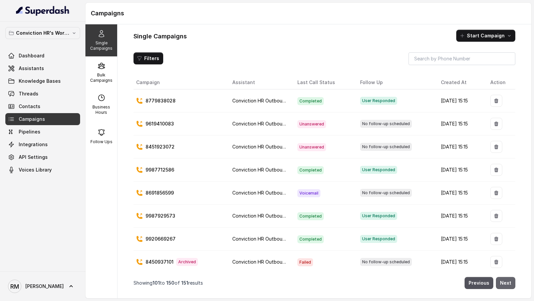
click at [510, 285] on button "Next" at bounding box center [505, 283] width 19 height 12
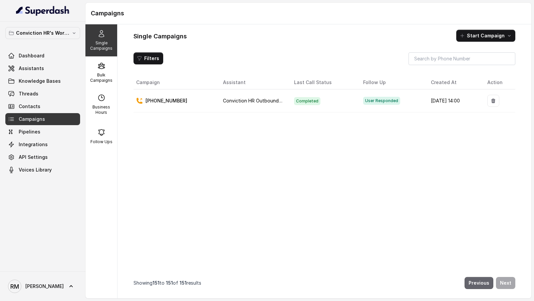
click at [481, 281] on button "Previous" at bounding box center [478, 283] width 29 height 12
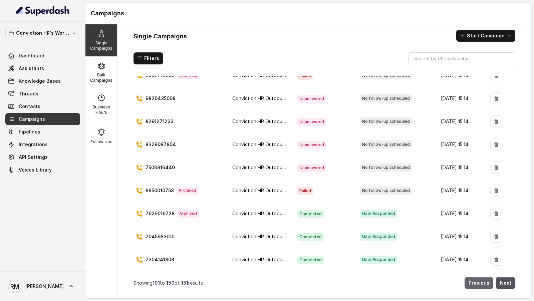
click at [484, 286] on button "Previous" at bounding box center [478, 283] width 29 height 12
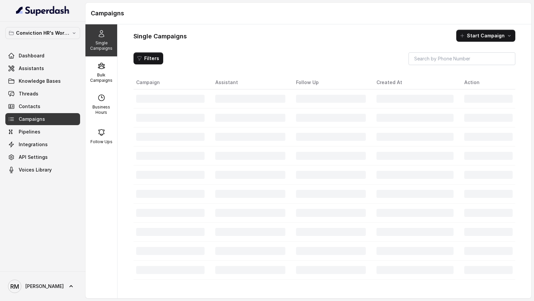
click at [484, 286] on div "Campaign Assistant Follow Up Created At Action" at bounding box center [324, 184] width 382 height 217
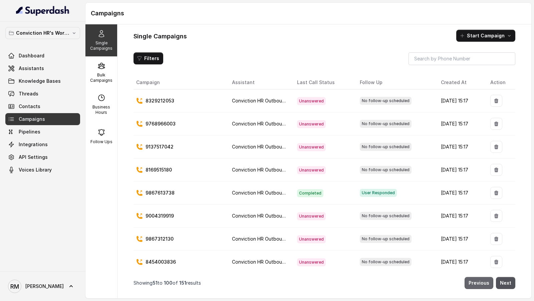
click at [480, 283] on button "Previous" at bounding box center [478, 283] width 29 height 12
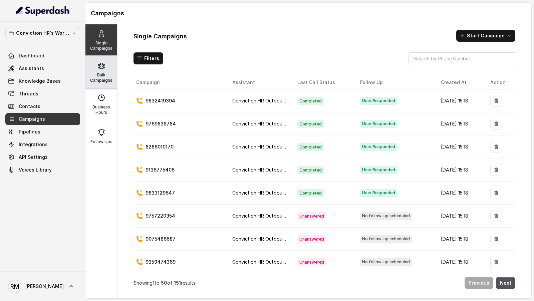
click at [97, 72] on p "Bulk Campaigns" at bounding box center [101, 77] width 26 height 11
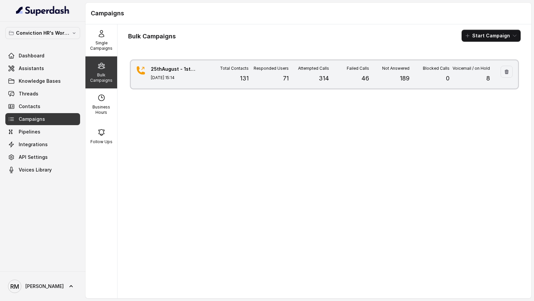
click at [221, 84] on div "25thAugust - 1stBatch 130 Aug 25, 2025, 15:14 Total Contacts 131 Responded User…" at bounding box center [324, 74] width 387 height 28
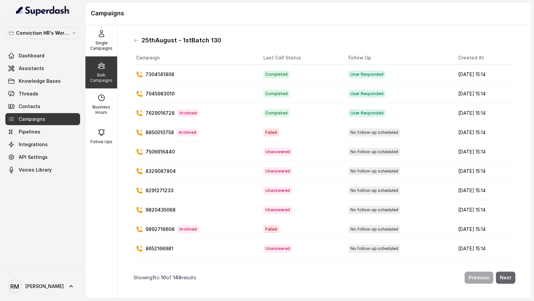
click at [509, 278] on button "Next" at bounding box center [505, 278] width 19 height 12
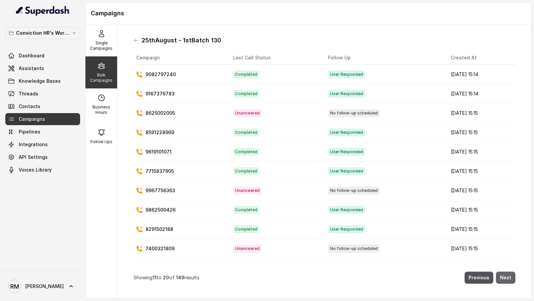
click at [509, 278] on button "Next" at bounding box center [505, 278] width 19 height 12
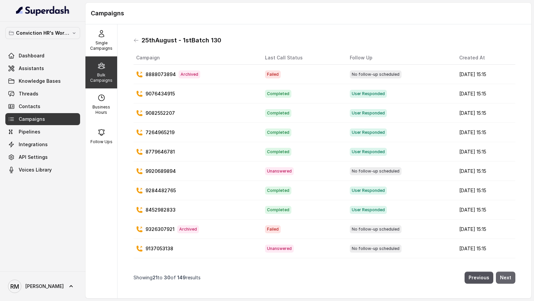
click at [509, 278] on button "Next" at bounding box center [505, 278] width 19 height 12
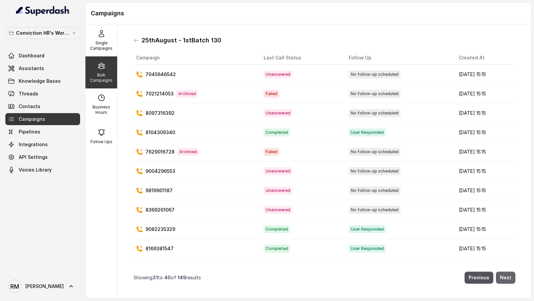
click at [509, 278] on button "Next" at bounding box center [505, 278] width 19 height 12
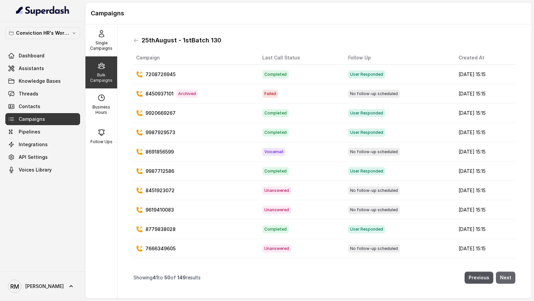
click at [509, 278] on button "Next" at bounding box center [505, 278] width 19 height 12
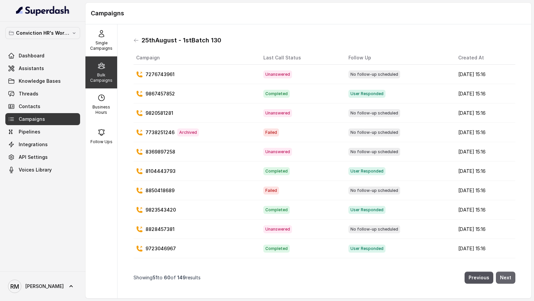
click at [509, 278] on button "Next" at bounding box center [505, 278] width 19 height 12
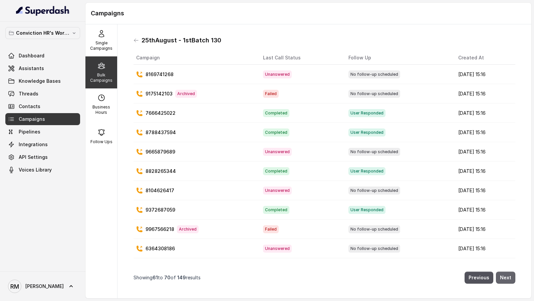
click at [509, 278] on button "Next" at bounding box center [505, 278] width 19 height 12
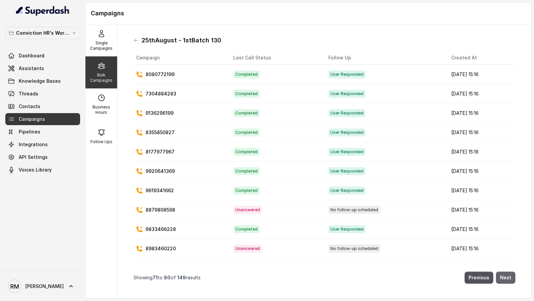
click at [509, 278] on button "Next" at bounding box center [505, 278] width 19 height 12
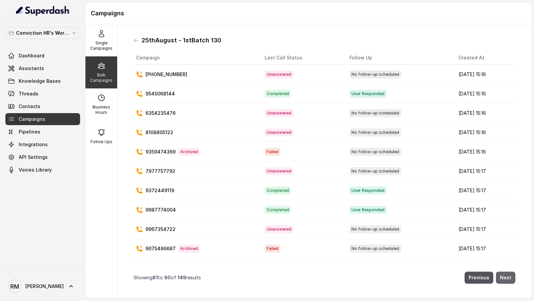
click at [509, 278] on button "Next" at bounding box center [505, 278] width 19 height 12
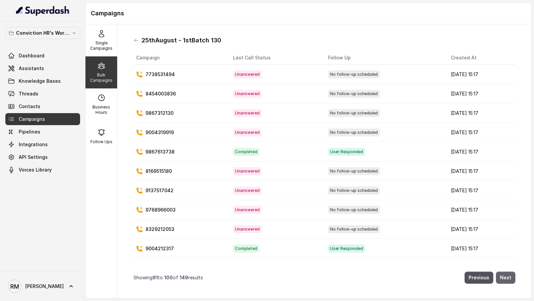
click at [509, 278] on button "Next" at bounding box center [505, 278] width 19 height 12
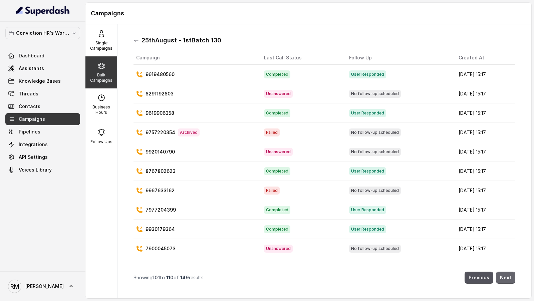
click at [509, 278] on button "Next" at bounding box center [505, 278] width 19 height 12
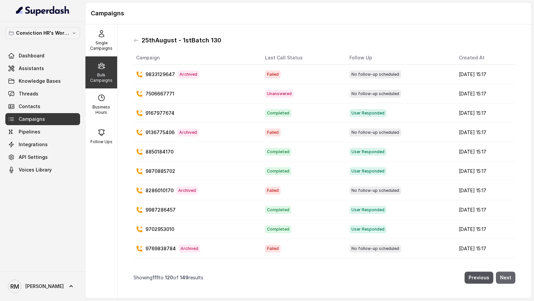
click at [509, 278] on button "Next" at bounding box center [505, 278] width 19 height 12
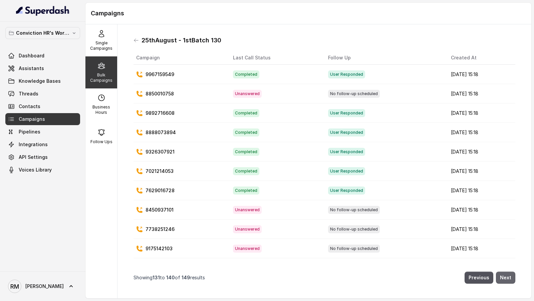
click at [509, 278] on button "Next" at bounding box center [505, 278] width 19 height 12
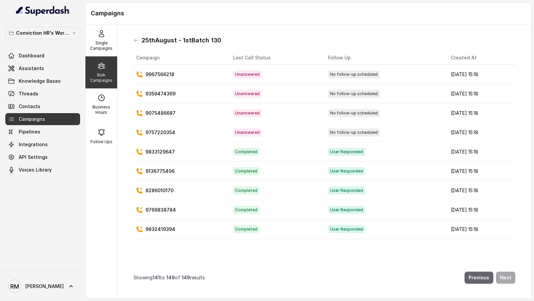
click at [483, 279] on button "Previous" at bounding box center [478, 278] width 29 height 12
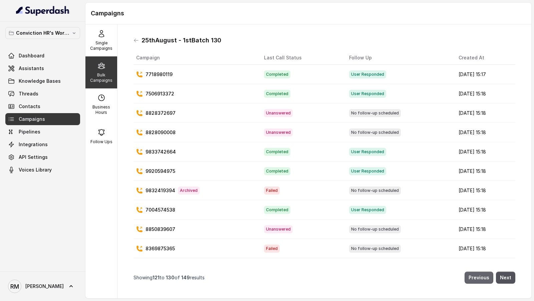
click at [483, 279] on button "Previous" at bounding box center [478, 278] width 29 height 12
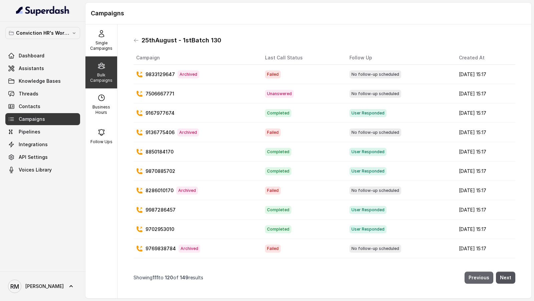
click at [483, 279] on button "Previous" at bounding box center [478, 278] width 29 height 12
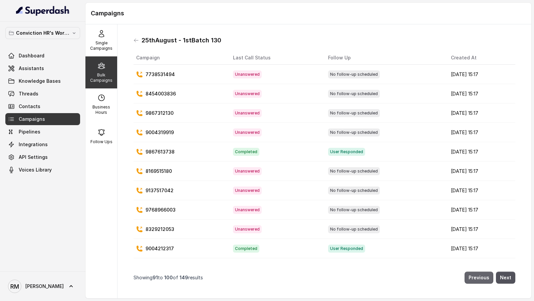
click at [483, 279] on button "Previous" at bounding box center [478, 278] width 29 height 12
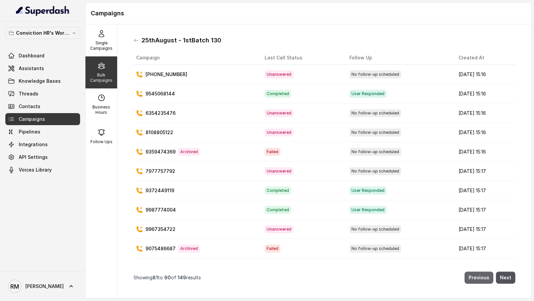
click at [483, 279] on button "Previous" at bounding box center [478, 278] width 29 height 12
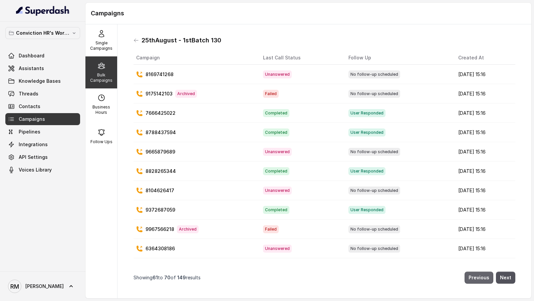
click at [483, 279] on button "Previous" at bounding box center [478, 278] width 29 height 12
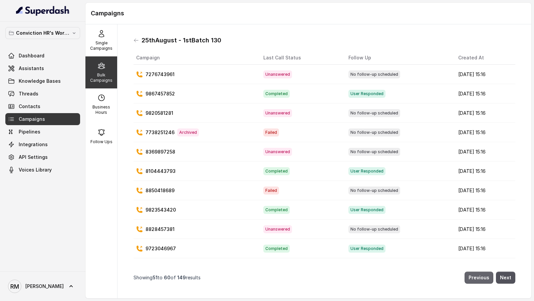
click at [483, 279] on button "Previous" at bounding box center [478, 278] width 29 height 12
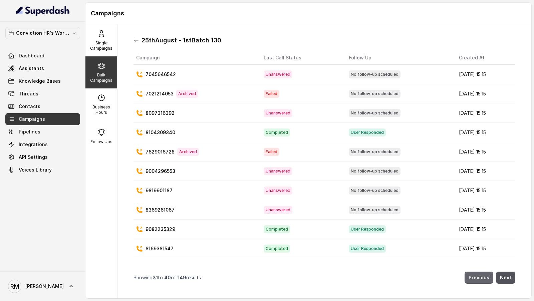
click at [483, 279] on button "Previous" at bounding box center [478, 278] width 29 height 12
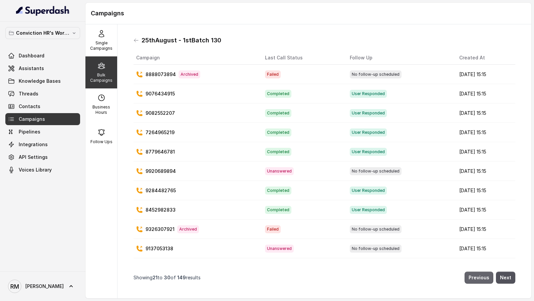
click at [483, 279] on button "Previous" at bounding box center [478, 278] width 29 height 12
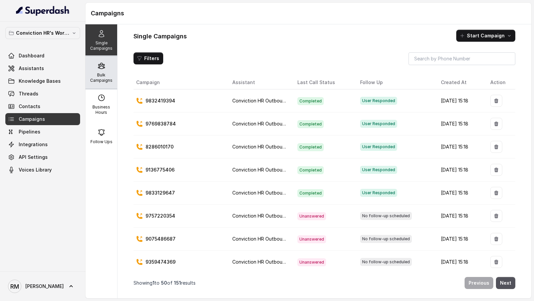
click at [102, 86] on div "Bulk Campaigns" at bounding box center [101, 72] width 32 height 32
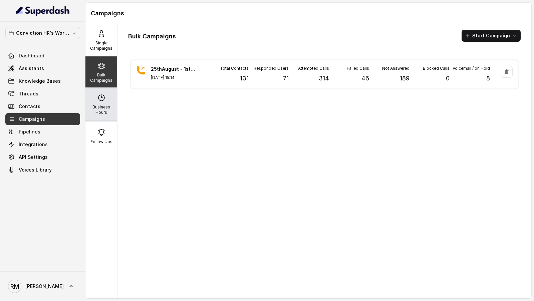
click at [97, 103] on div "Business Hours" at bounding box center [101, 104] width 32 height 32
select select "[GEOGRAPHIC_DATA]/[GEOGRAPHIC_DATA]"
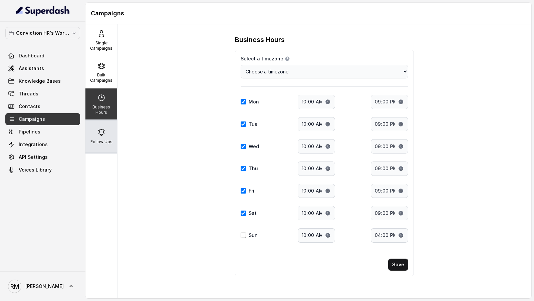
click at [97, 131] on div "Follow Ups" at bounding box center [101, 136] width 32 height 32
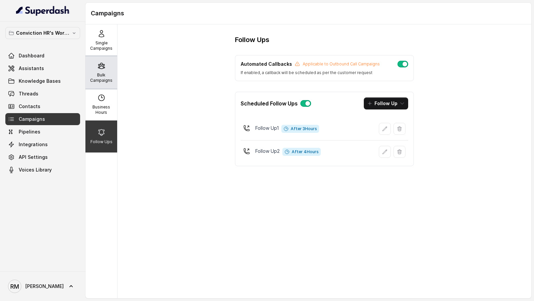
click at [97, 85] on div "Bulk Campaigns" at bounding box center [101, 72] width 32 height 32
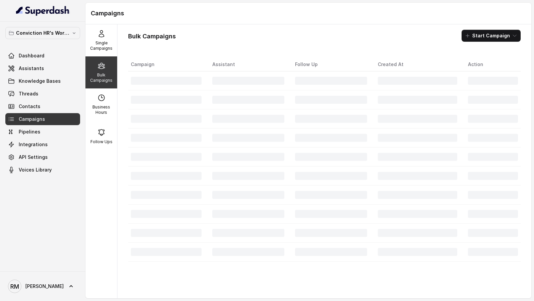
click at [101, 70] on div "Bulk Campaigns" at bounding box center [101, 72] width 32 height 32
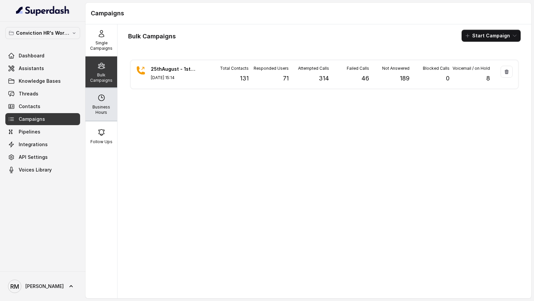
click at [109, 112] on p "Business Hours" at bounding box center [101, 109] width 26 height 11
select select "[GEOGRAPHIC_DATA]/[GEOGRAPHIC_DATA]"
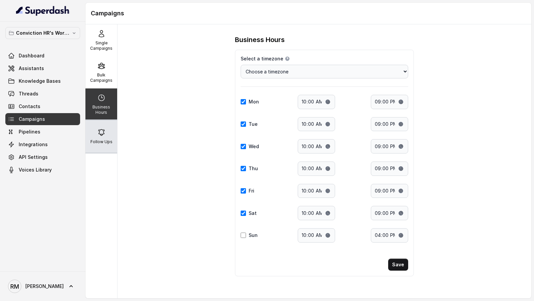
click at [93, 133] on div "Follow Ups" at bounding box center [101, 136] width 32 height 32
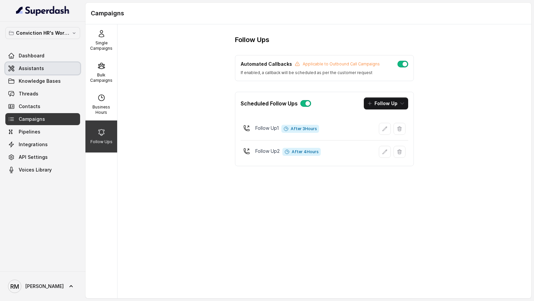
click at [38, 72] on link "Assistants" at bounding box center [42, 68] width 75 height 12
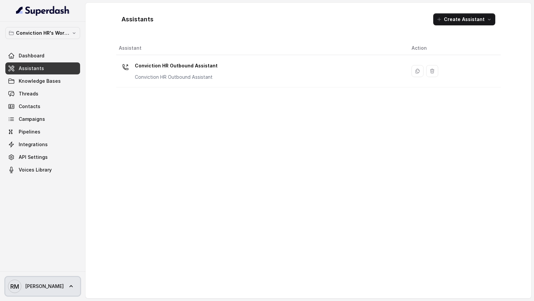
click at [28, 285] on span "[PERSON_NAME]" at bounding box center [44, 286] width 38 height 7
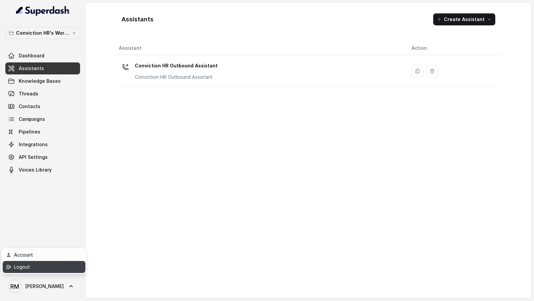
click at [49, 268] on div "Logout" at bounding box center [42, 267] width 57 height 8
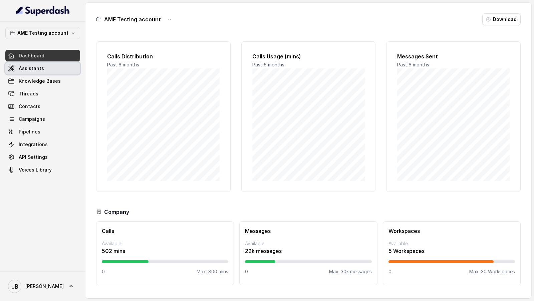
click at [30, 70] on span "Assistants" at bounding box center [31, 68] width 25 height 7
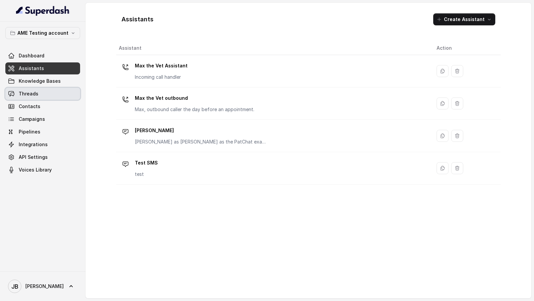
click at [43, 93] on link "Threads" at bounding box center [42, 94] width 75 height 12
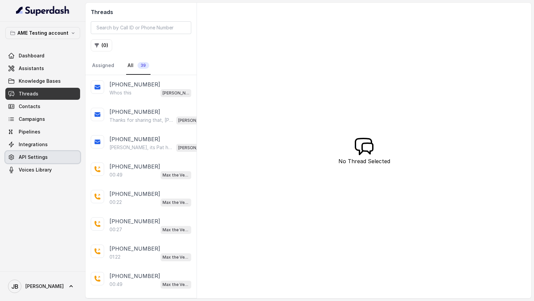
click at [43, 153] on link "API Settings" at bounding box center [42, 157] width 75 height 12
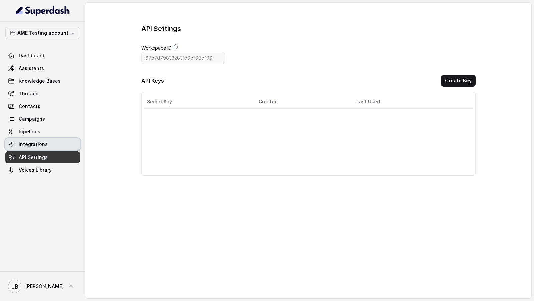
click at [44, 144] on span "Integrations" at bounding box center [33, 144] width 29 height 7
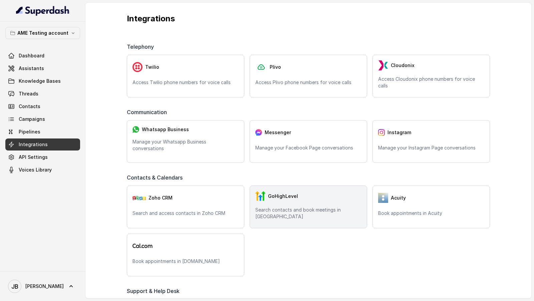
click at [338, 201] on div "GoHighLevel" at bounding box center [308, 196] width 106 height 10
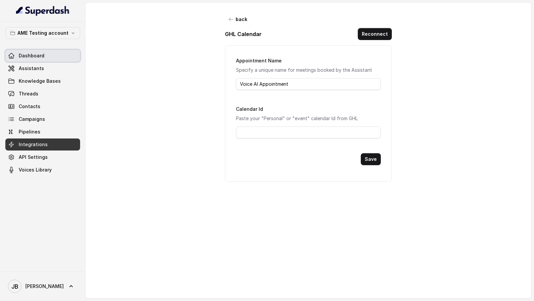
click at [39, 54] on span "Dashboard" at bounding box center [32, 55] width 26 height 7
